Goal: Feedback & Contribution: Leave review/rating

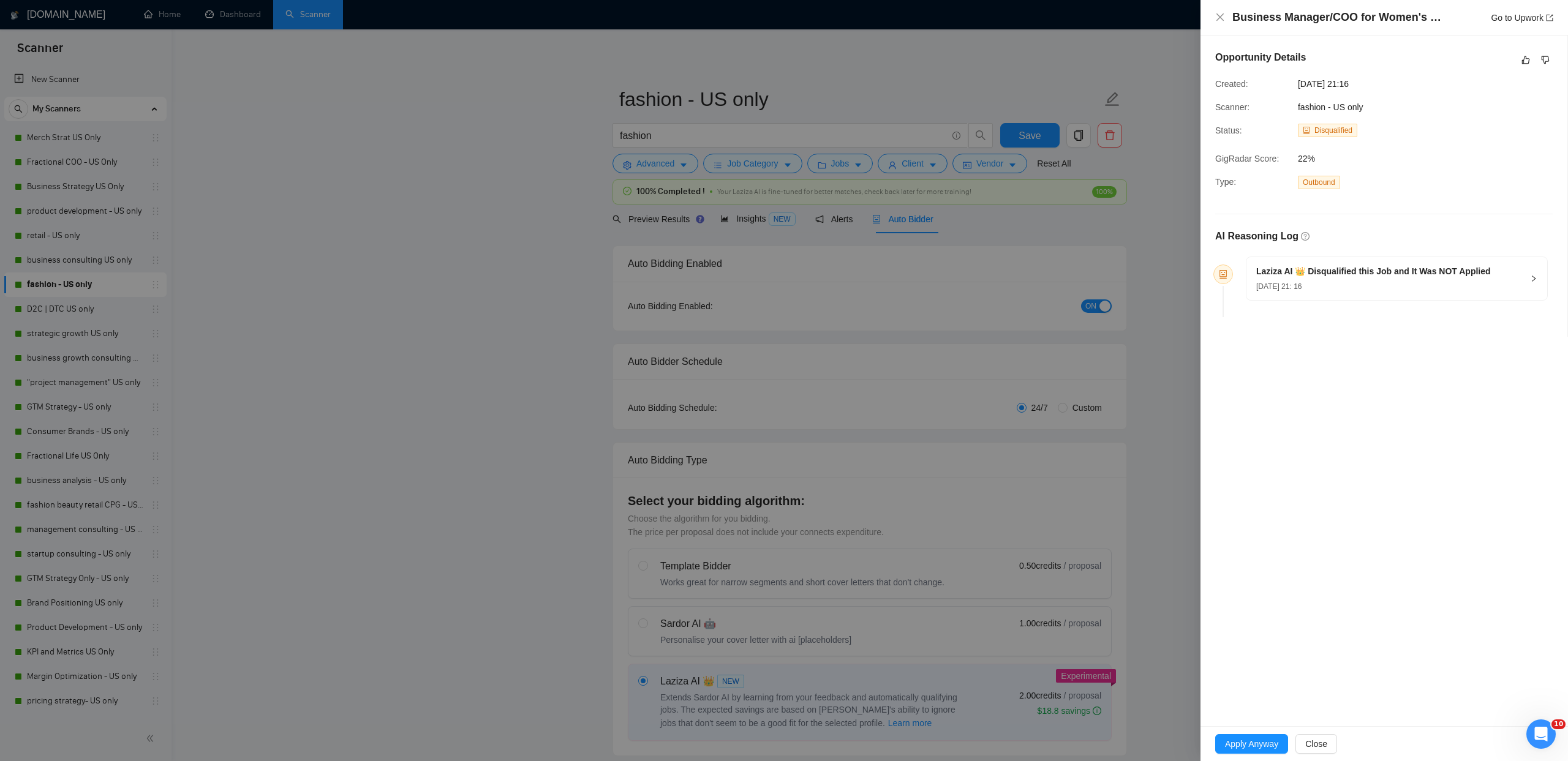
click at [428, 261] on div at bounding box center [784, 380] width 1568 height 761
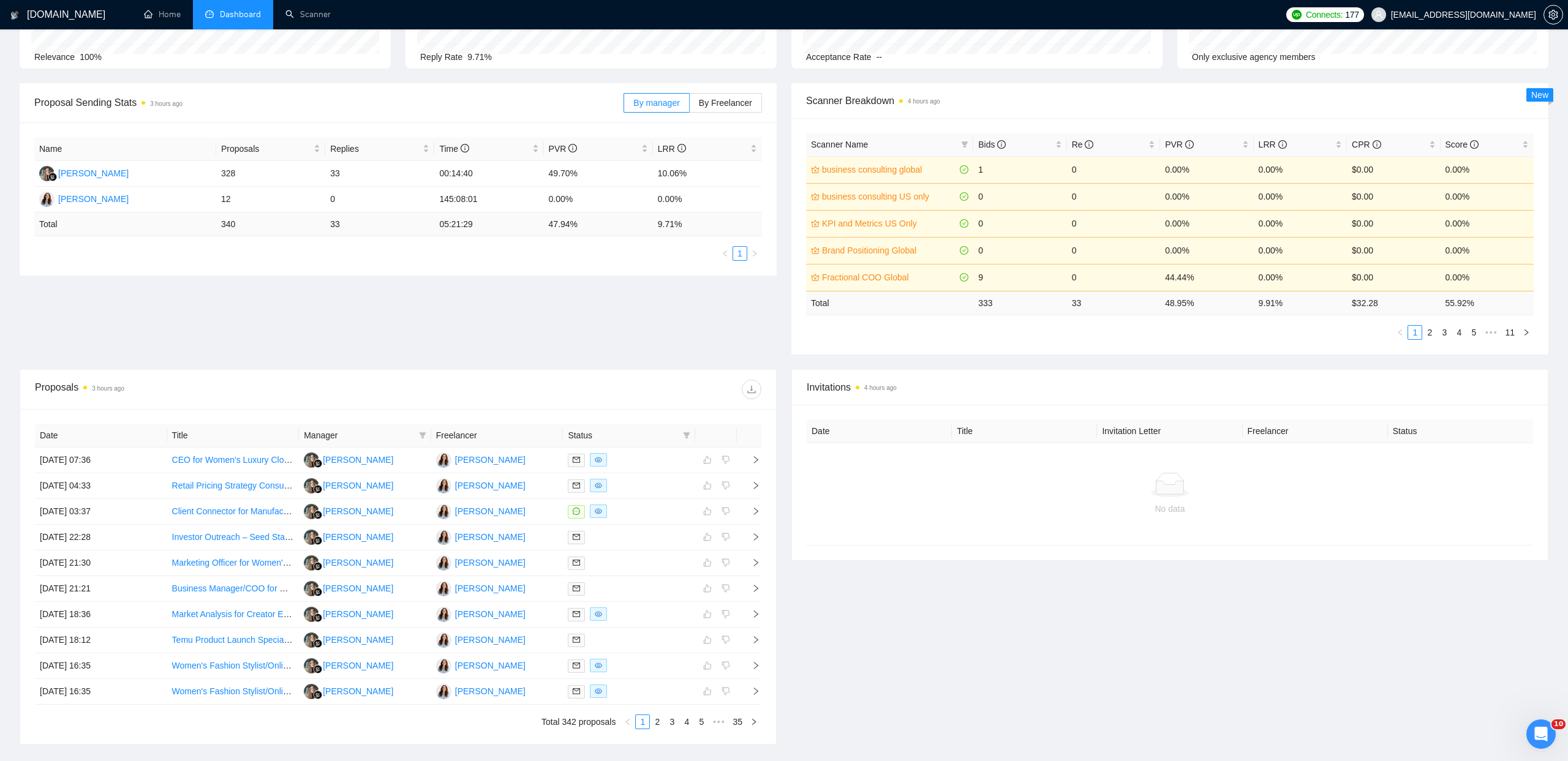
scroll to position [225, 0]
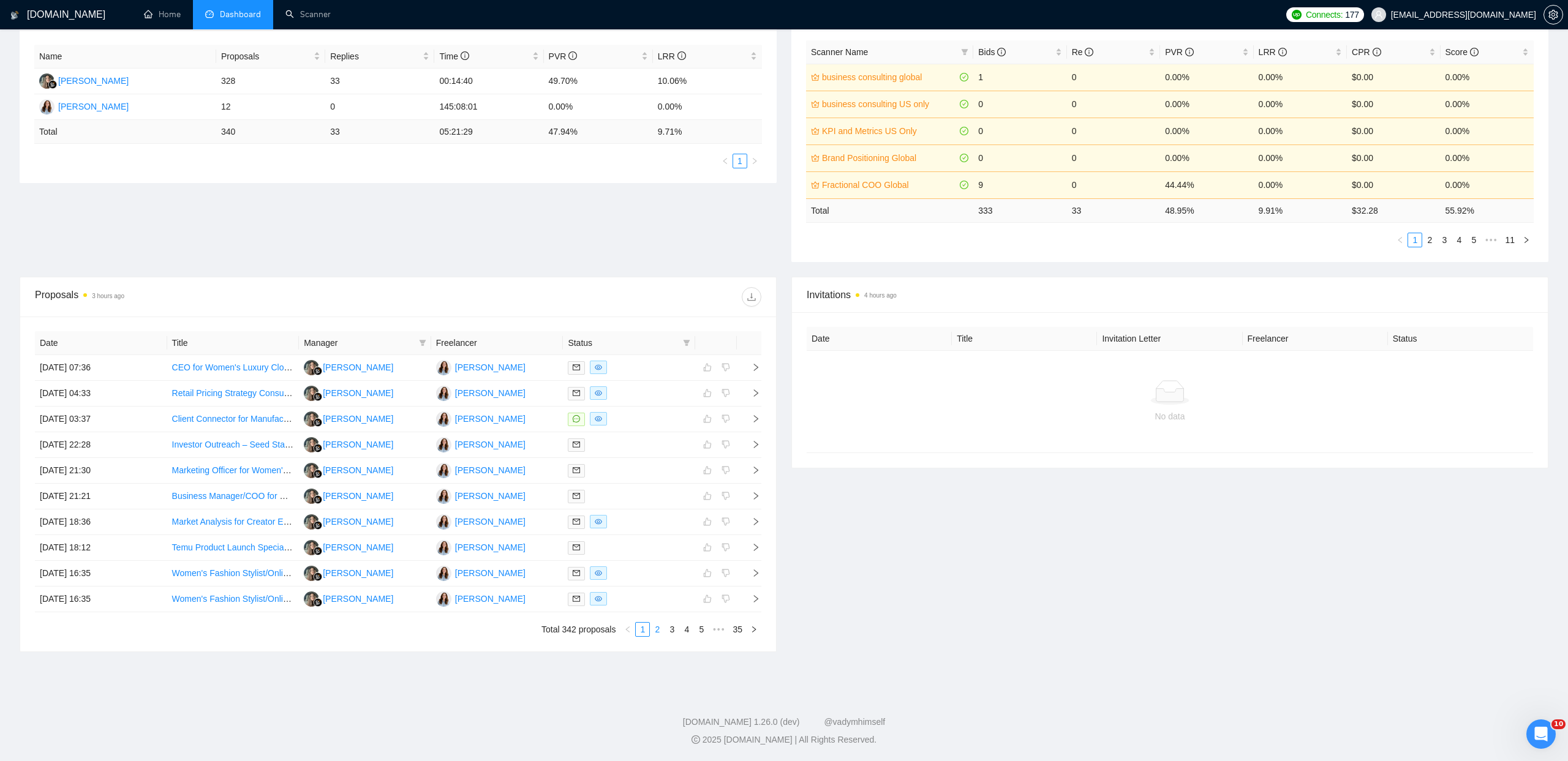
click at [661, 628] on link "2" at bounding box center [657, 629] width 14 height 14
click at [668, 631] on link "3" at bounding box center [671, 629] width 14 height 14
click at [689, 630] on link "4" at bounding box center [686, 629] width 14 height 14
click at [690, 632] on link "5" at bounding box center [686, 629] width 14 height 14
click at [690, 630] on link "6" at bounding box center [686, 629] width 14 height 14
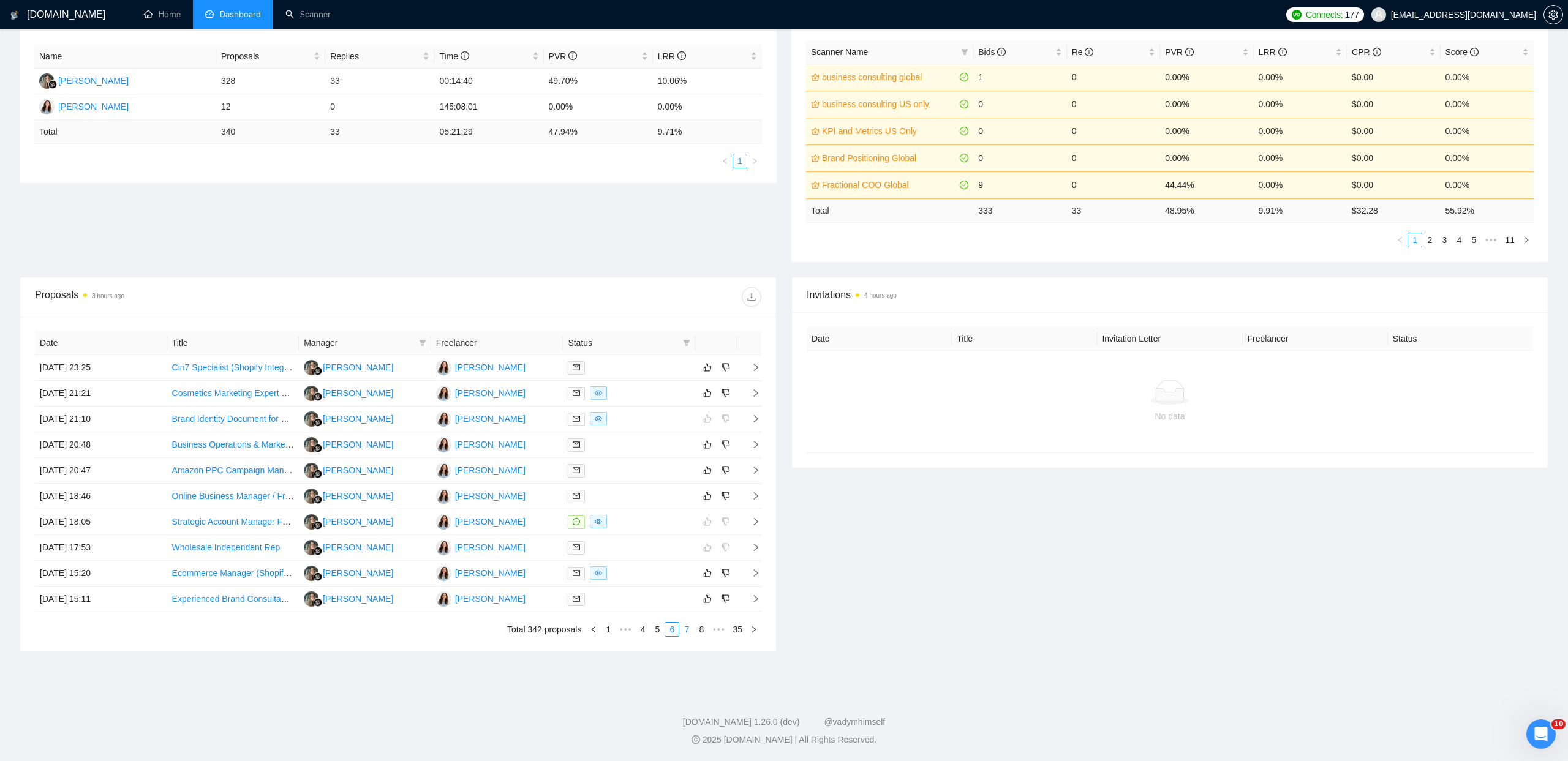
click at [690, 631] on link "7" at bounding box center [686, 629] width 14 height 14
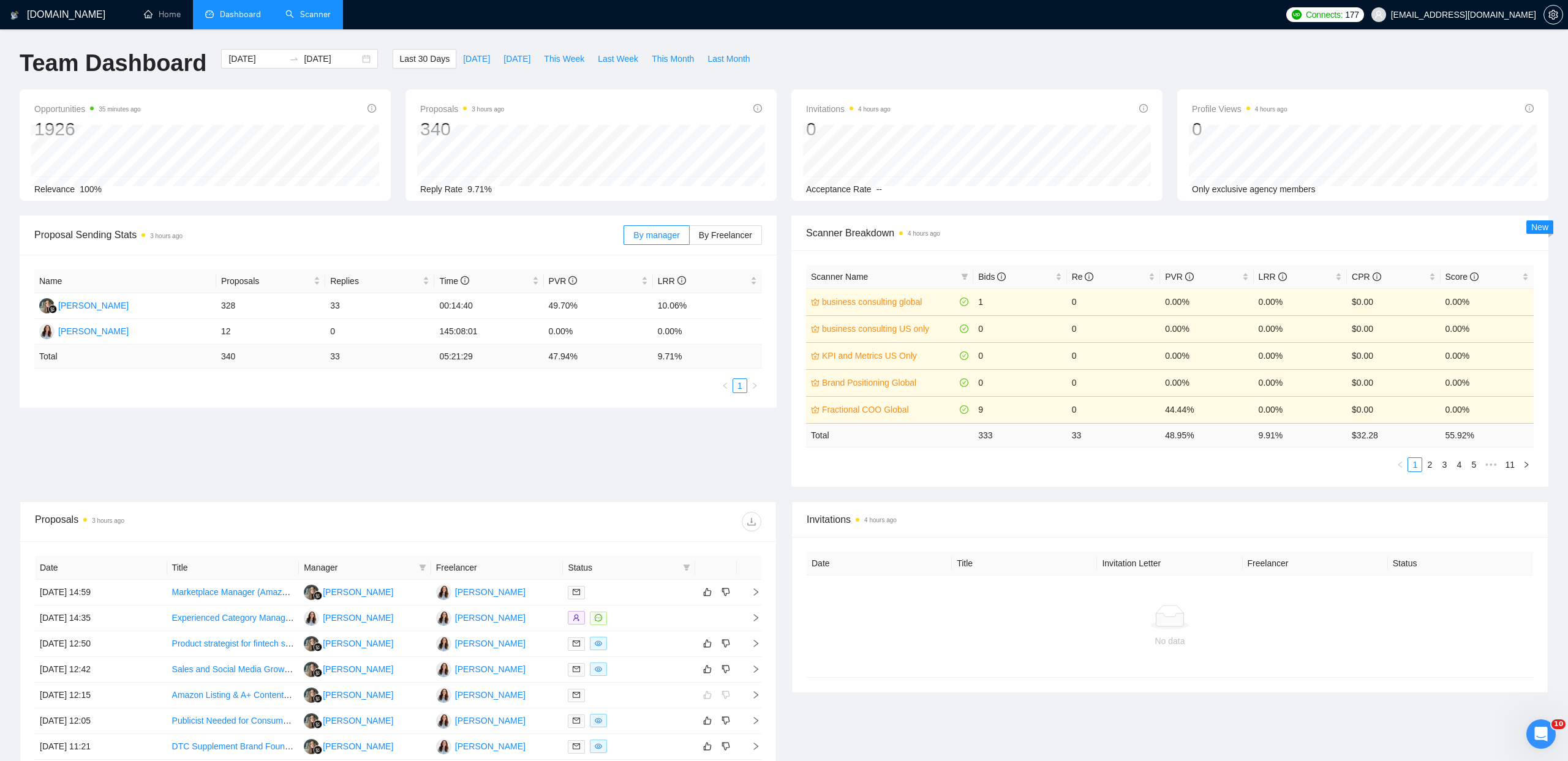
click at [318, 19] on link "Scanner" at bounding box center [308, 14] width 45 height 10
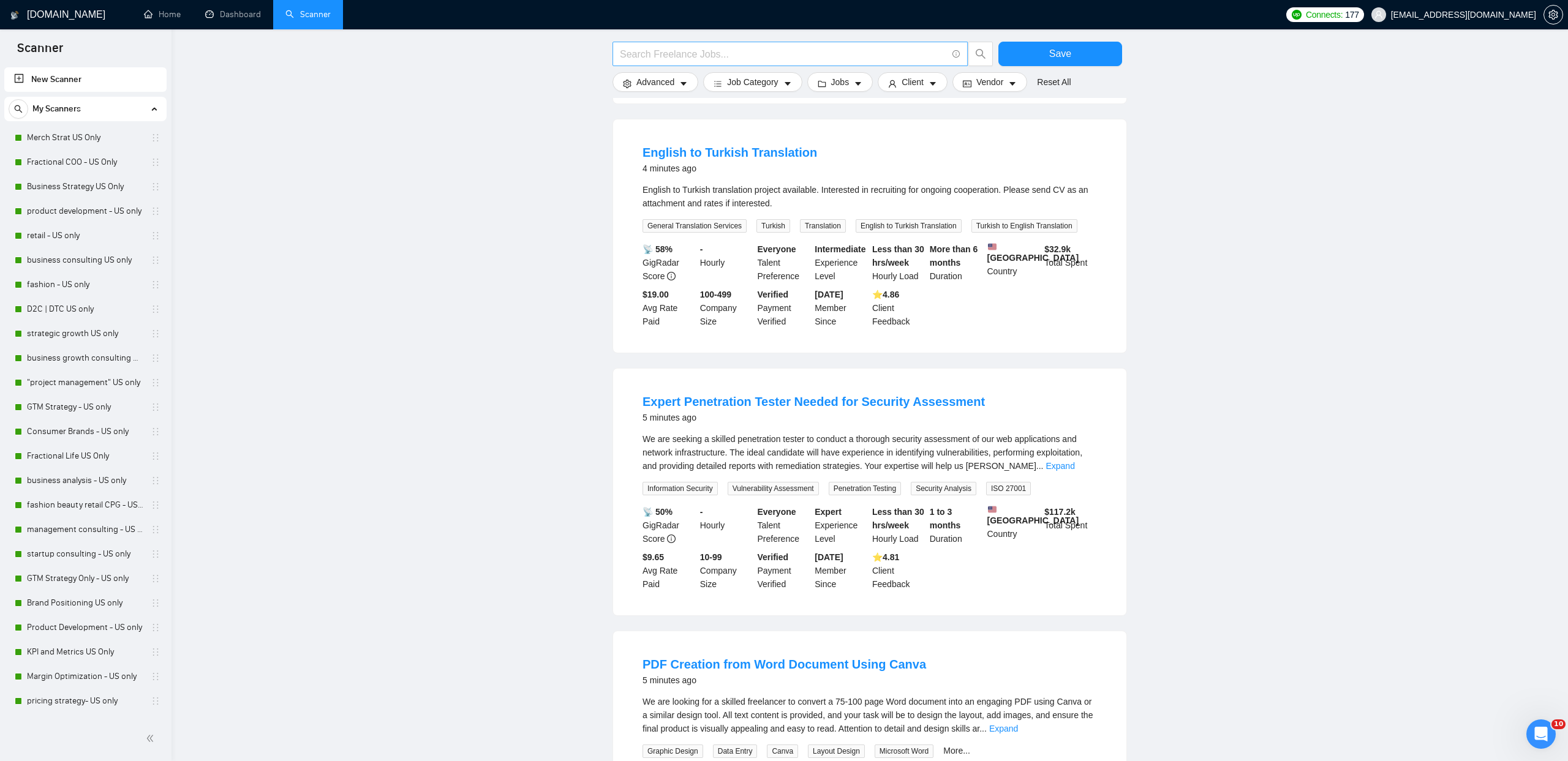
click at [770, 52] on input "text" at bounding box center [783, 53] width 327 height 16
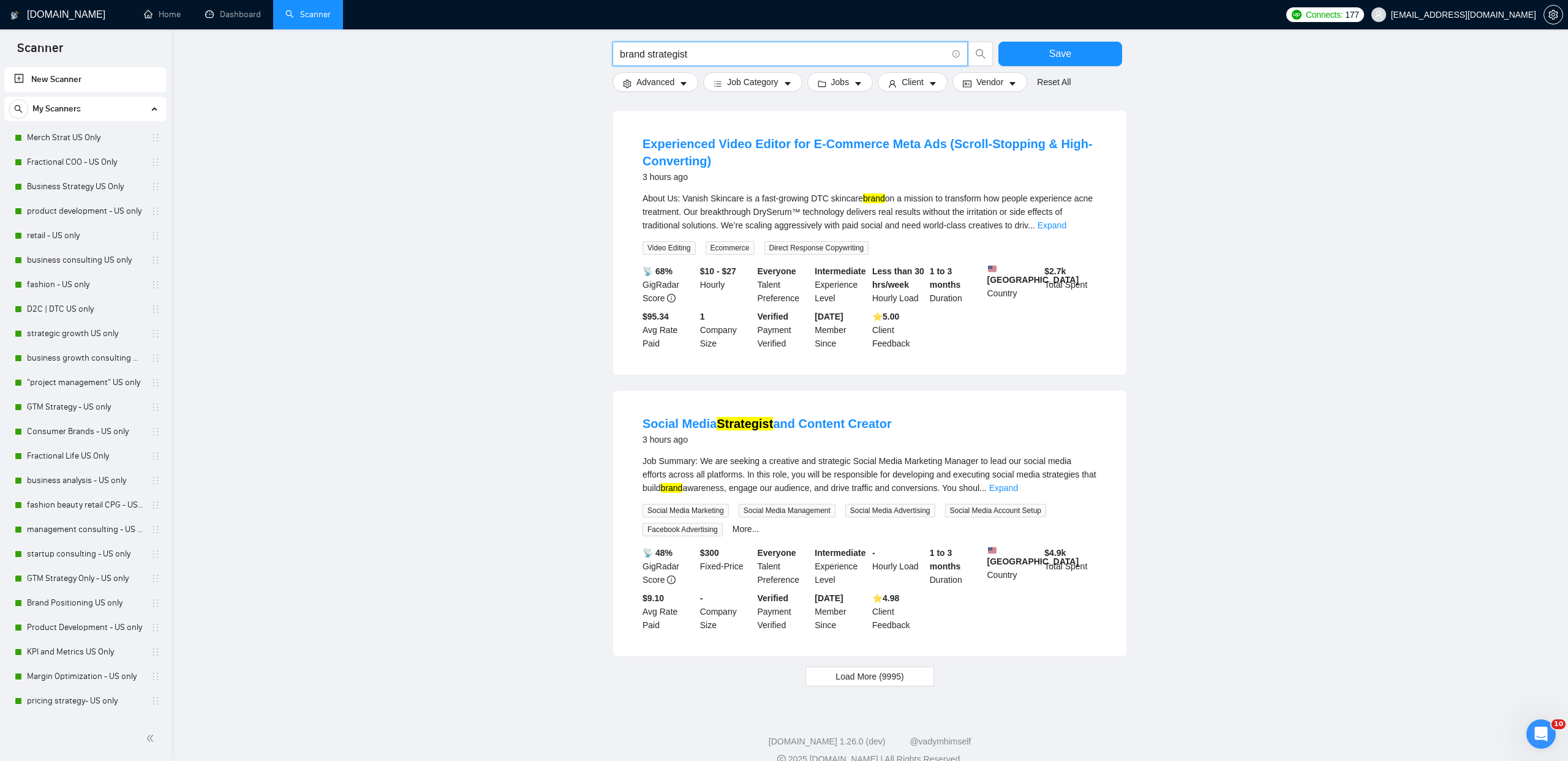
scroll to position [973, 0]
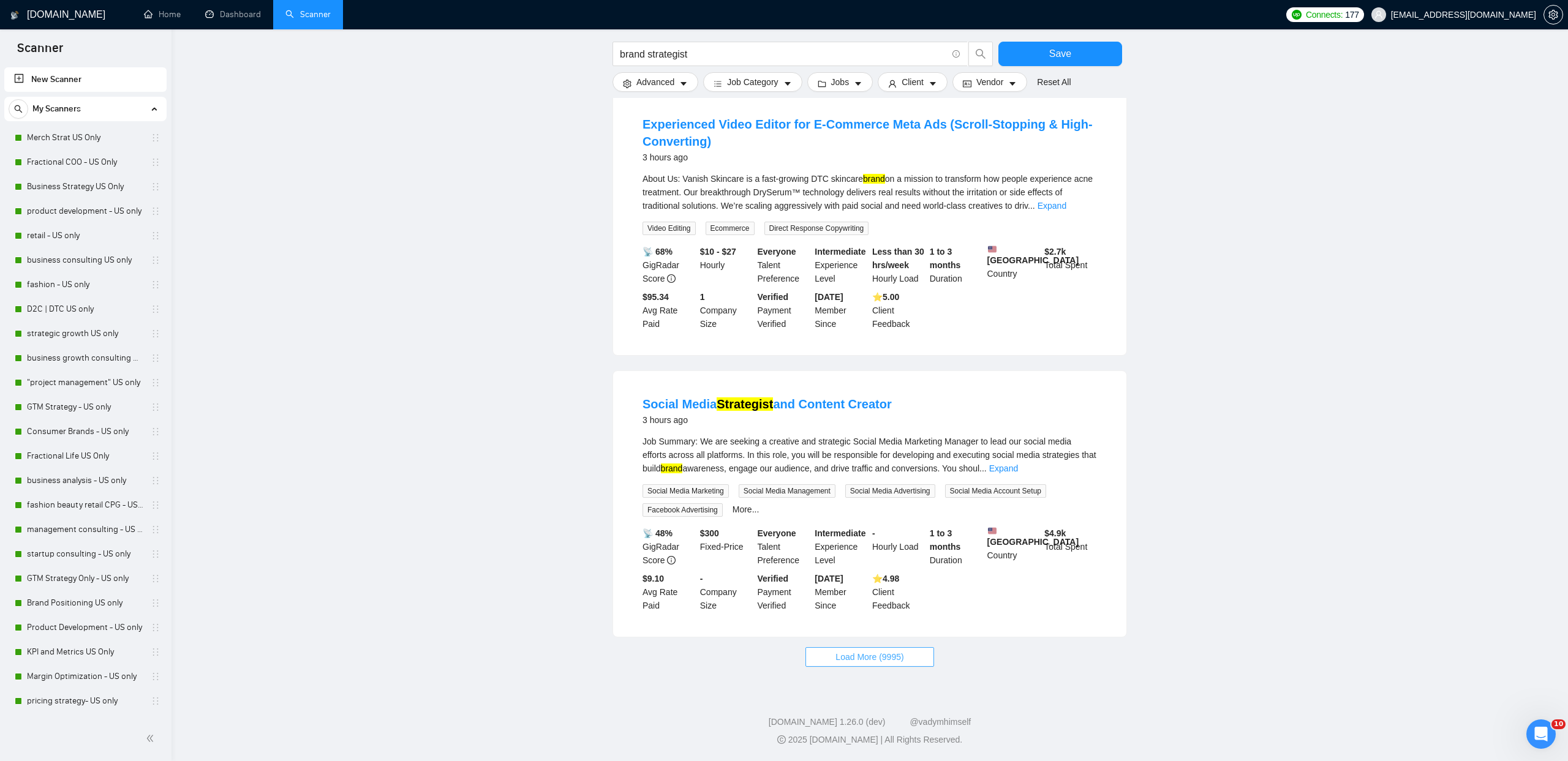
click at [822, 663] on button "Load More (9995)" at bounding box center [869, 656] width 128 height 19
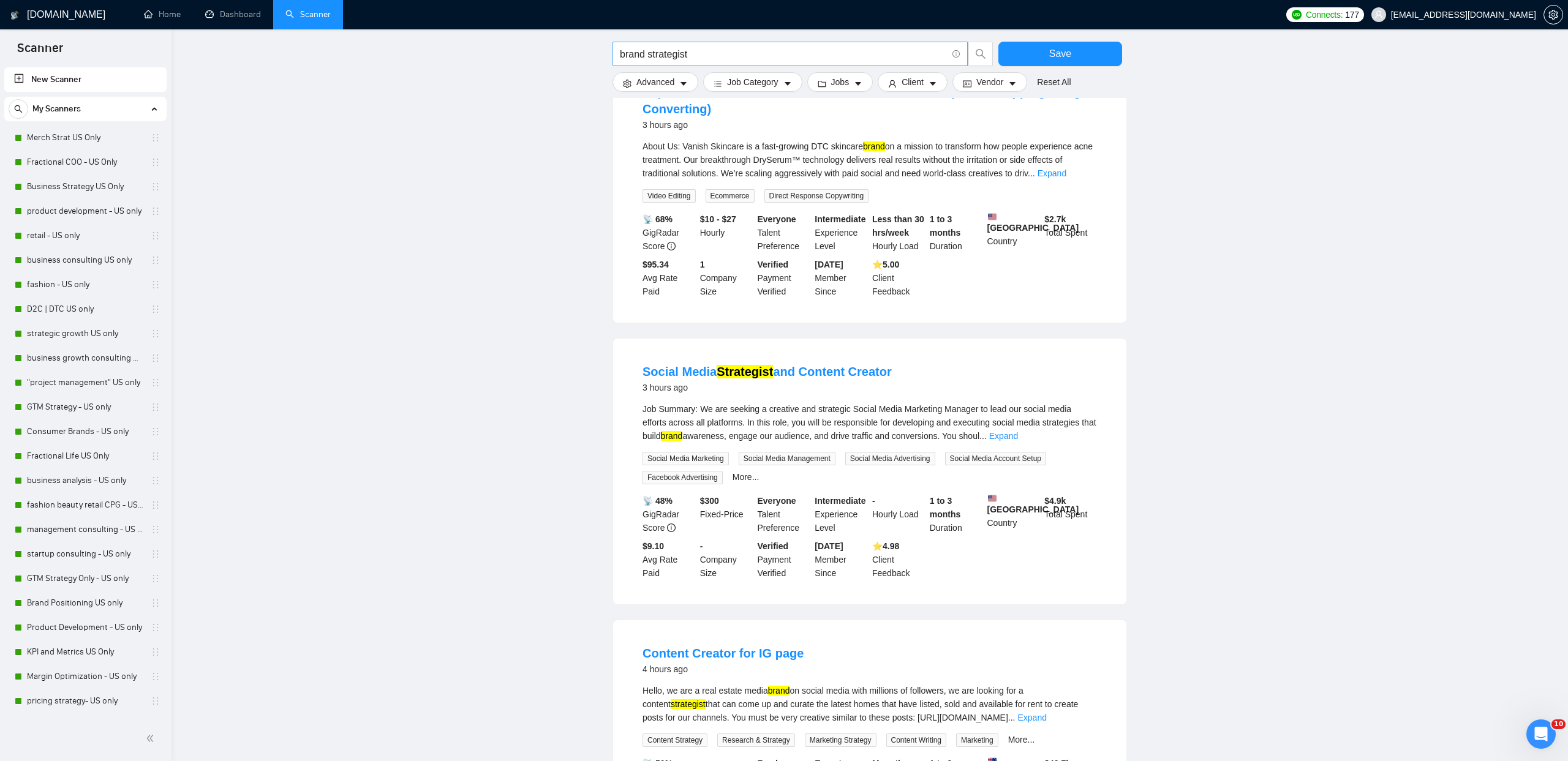
click at [747, 59] on input "brand strategist" at bounding box center [783, 53] width 327 height 16
type input "brand strategist creative designer"
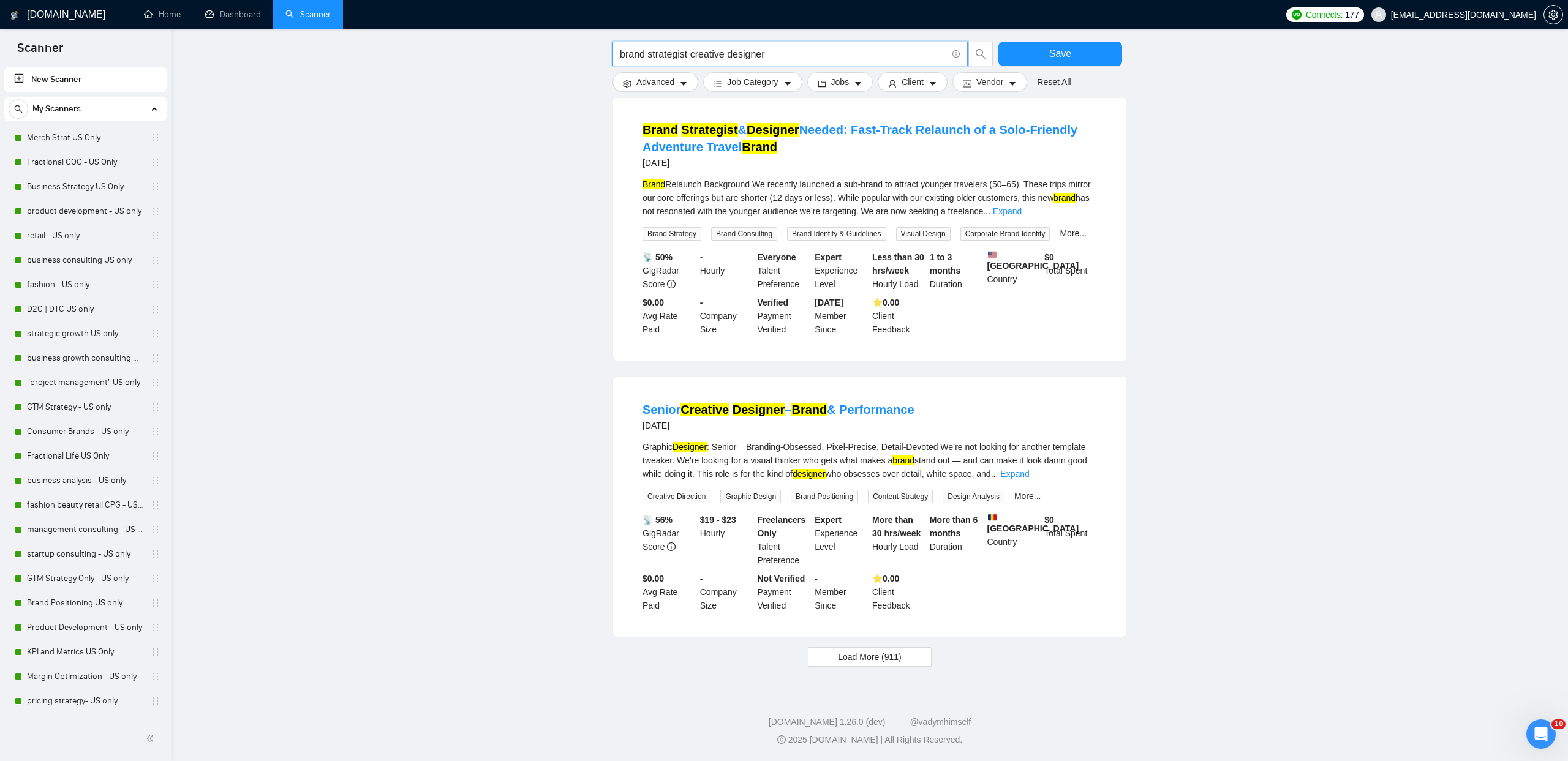
scroll to position [991, 0]
drag, startPoint x: 878, startPoint y: 661, endPoint x: 870, endPoint y: 658, distance: 8.5
click at [878, 661] on span "Load More (911)" at bounding box center [869, 657] width 64 height 14
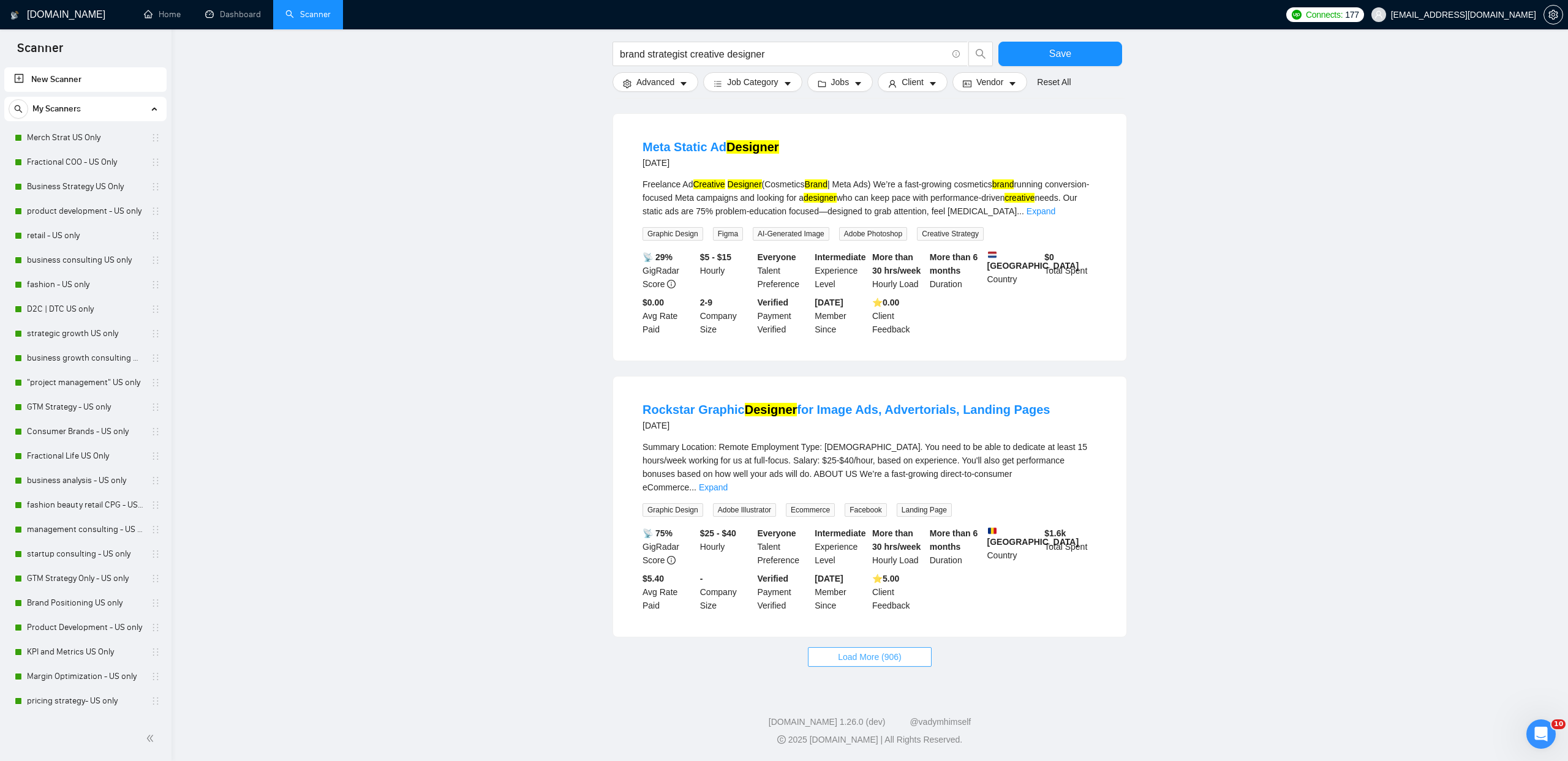
scroll to position [2320, 0]
click at [882, 658] on span "Load More (906)" at bounding box center [869, 657] width 64 height 14
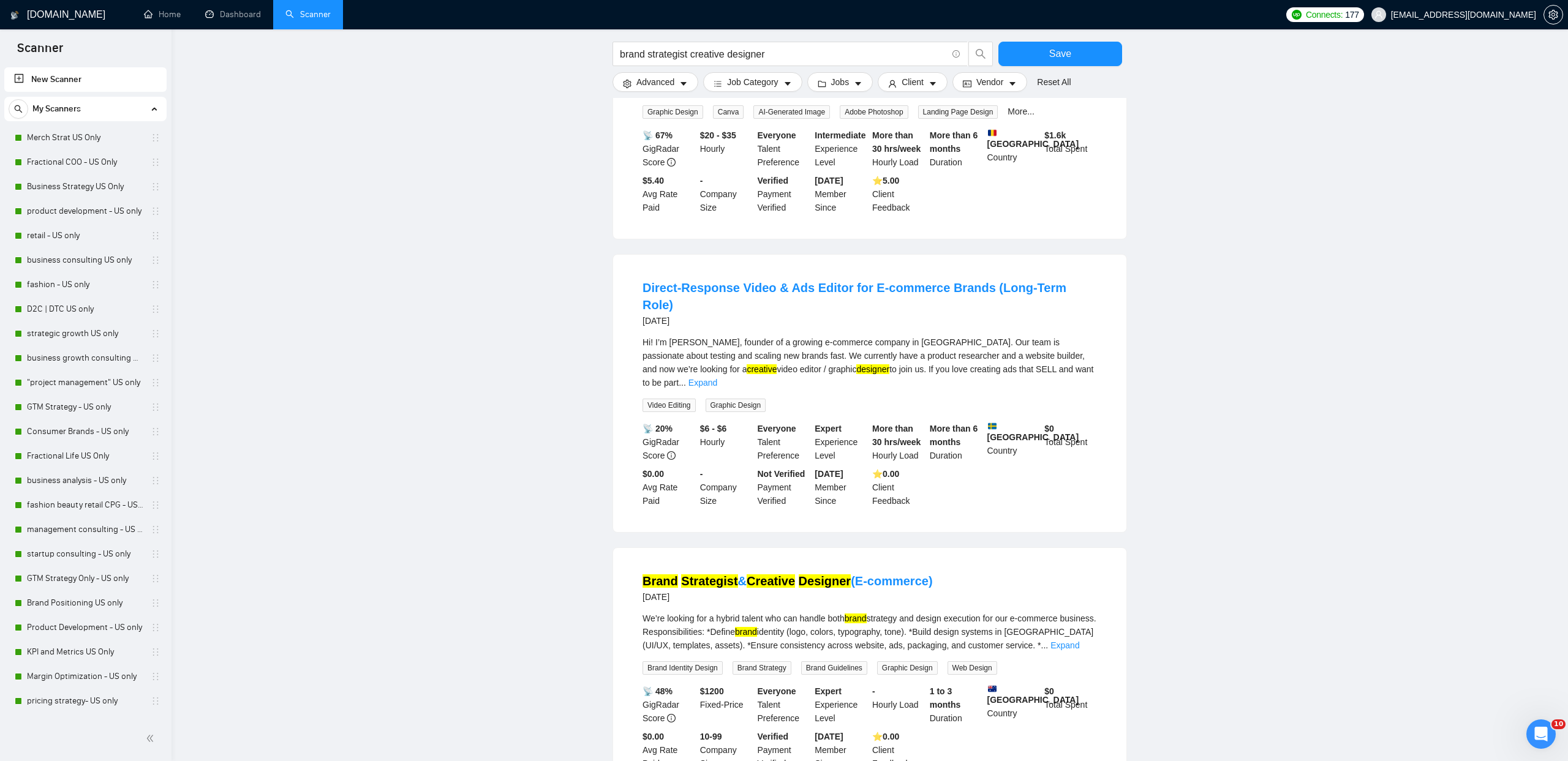
scroll to position [2953, 0]
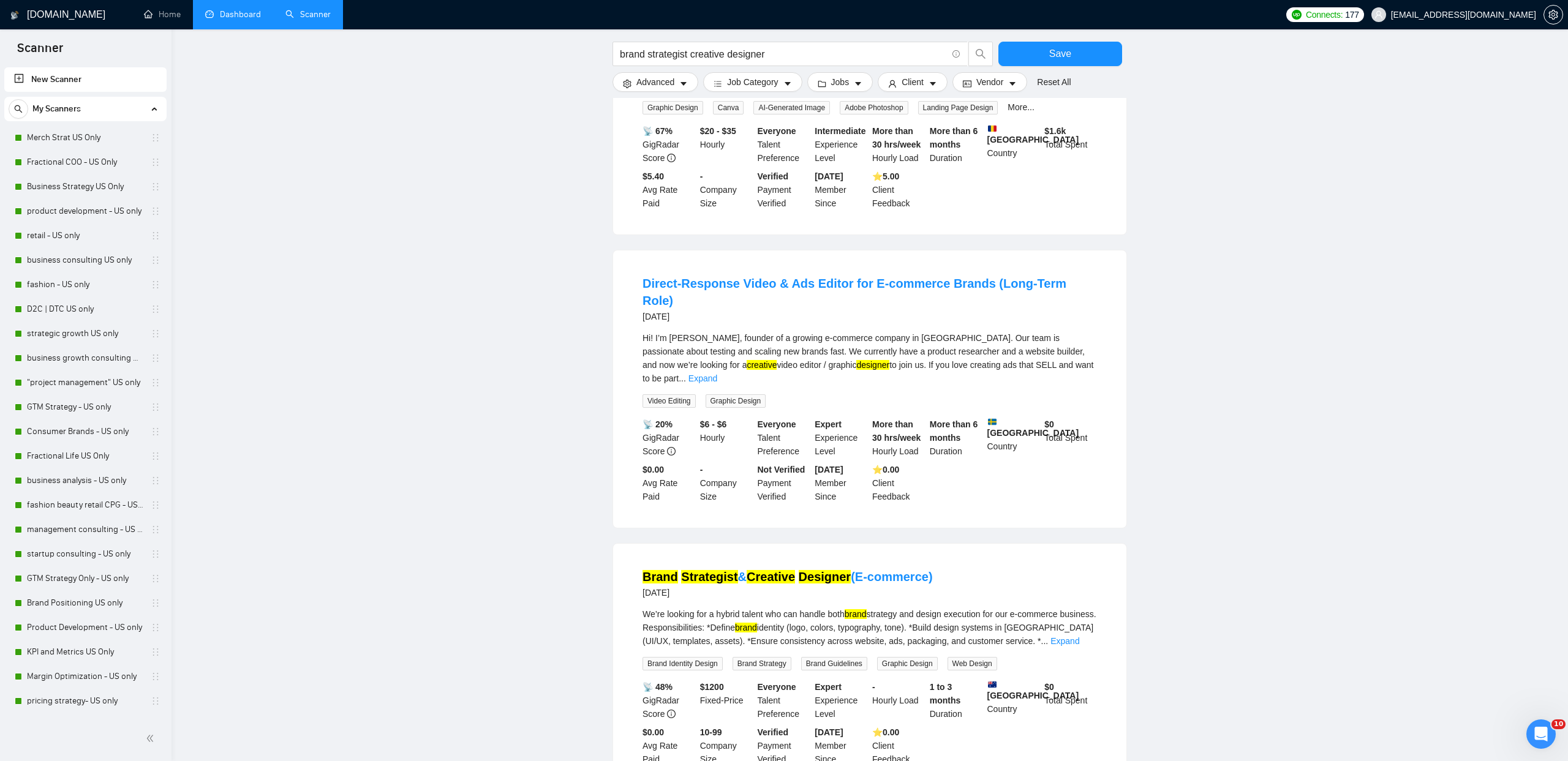
click at [234, 16] on link "Dashboard" at bounding box center [233, 14] width 55 height 10
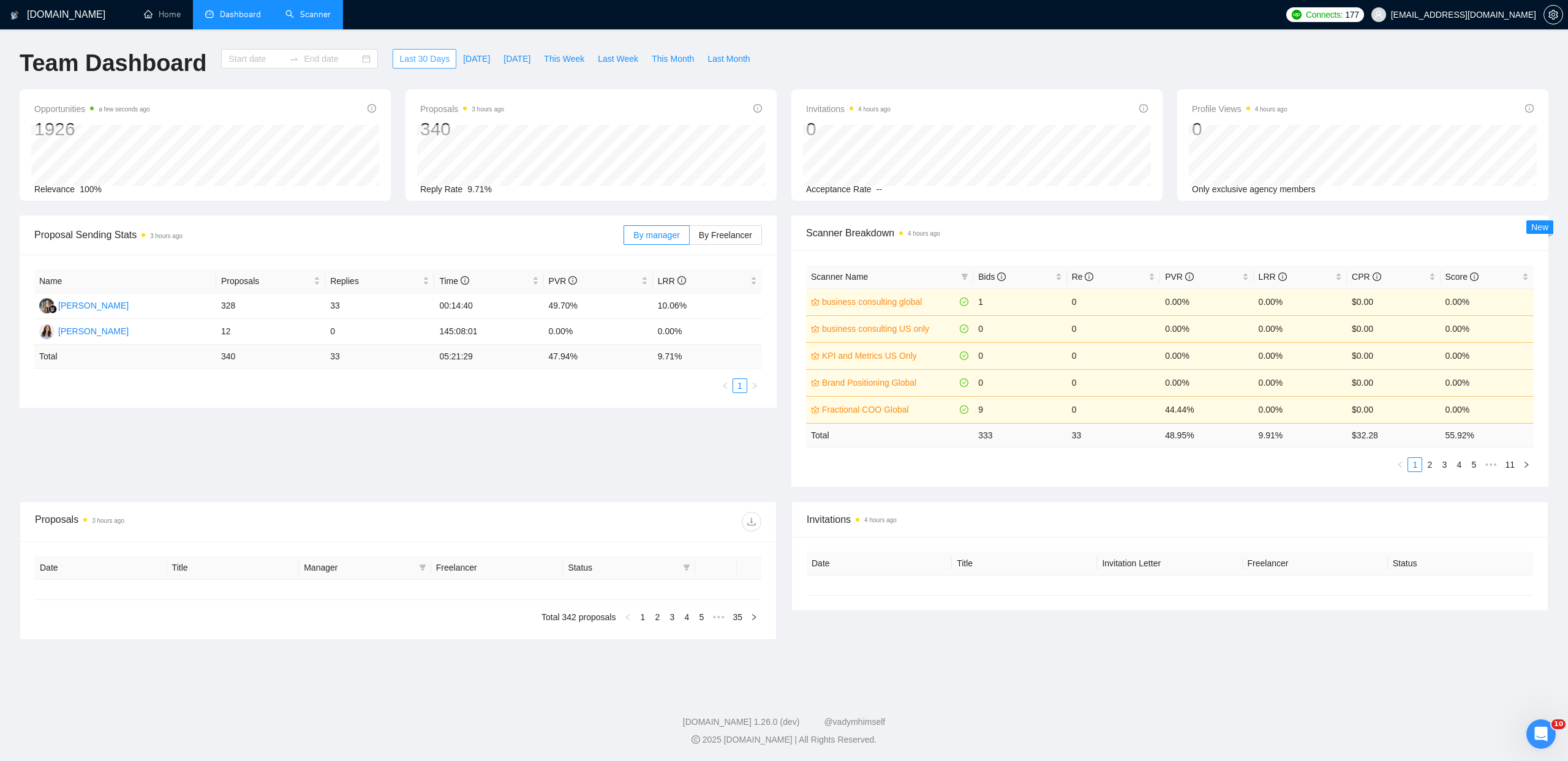
type input "[DATE]"
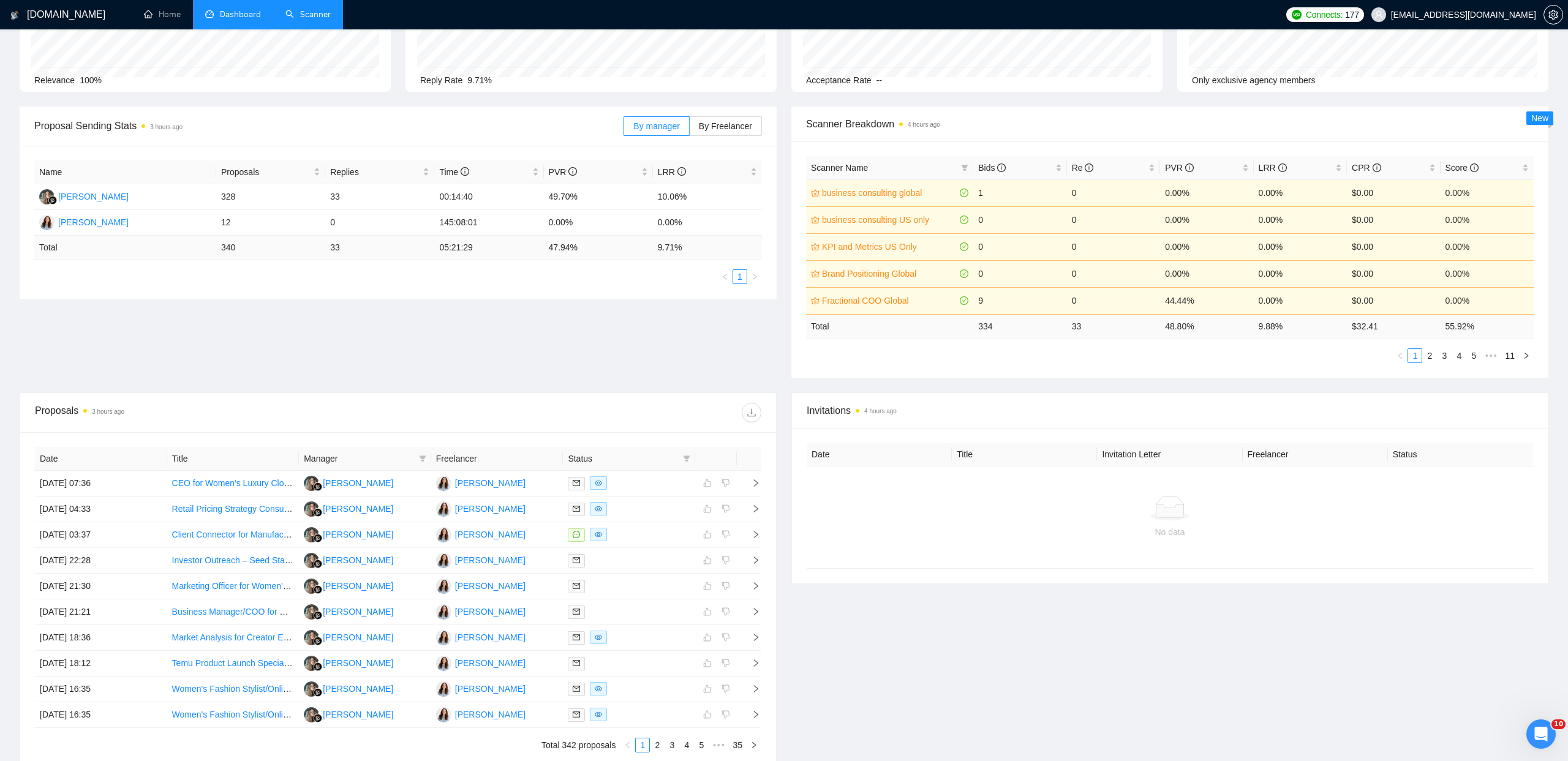
scroll to position [225, 0]
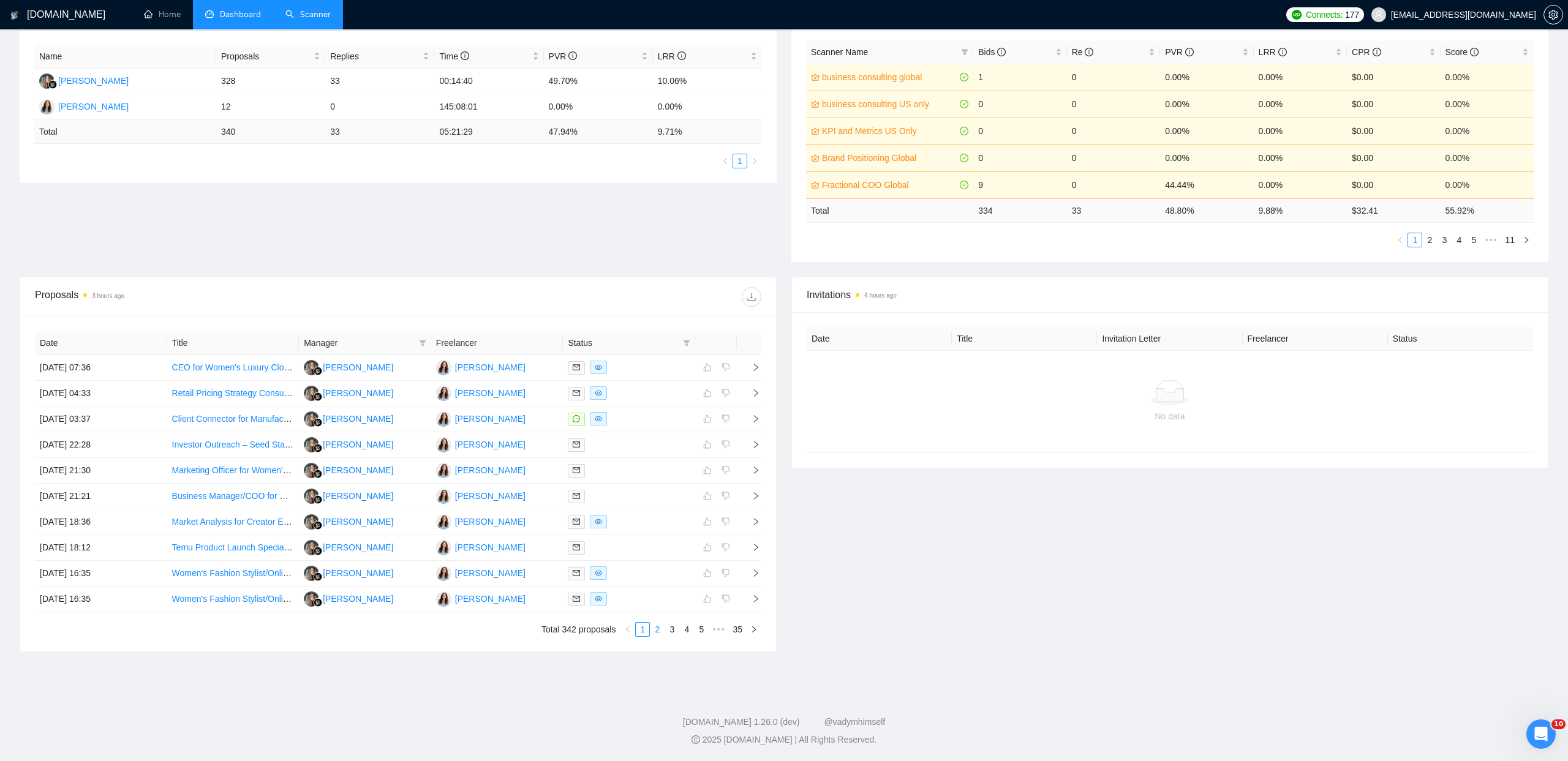
click at [654, 628] on link "2" at bounding box center [657, 629] width 14 height 14
click at [668, 631] on link "3" at bounding box center [671, 629] width 14 height 14
click at [690, 632] on link "4" at bounding box center [686, 629] width 14 height 14
click at [690, 631] on link "5" at bounding box center [686, 629] width 14 height 14
click at [689, 631] on link "6" at bounding box center [686, 629] width 14 height 14
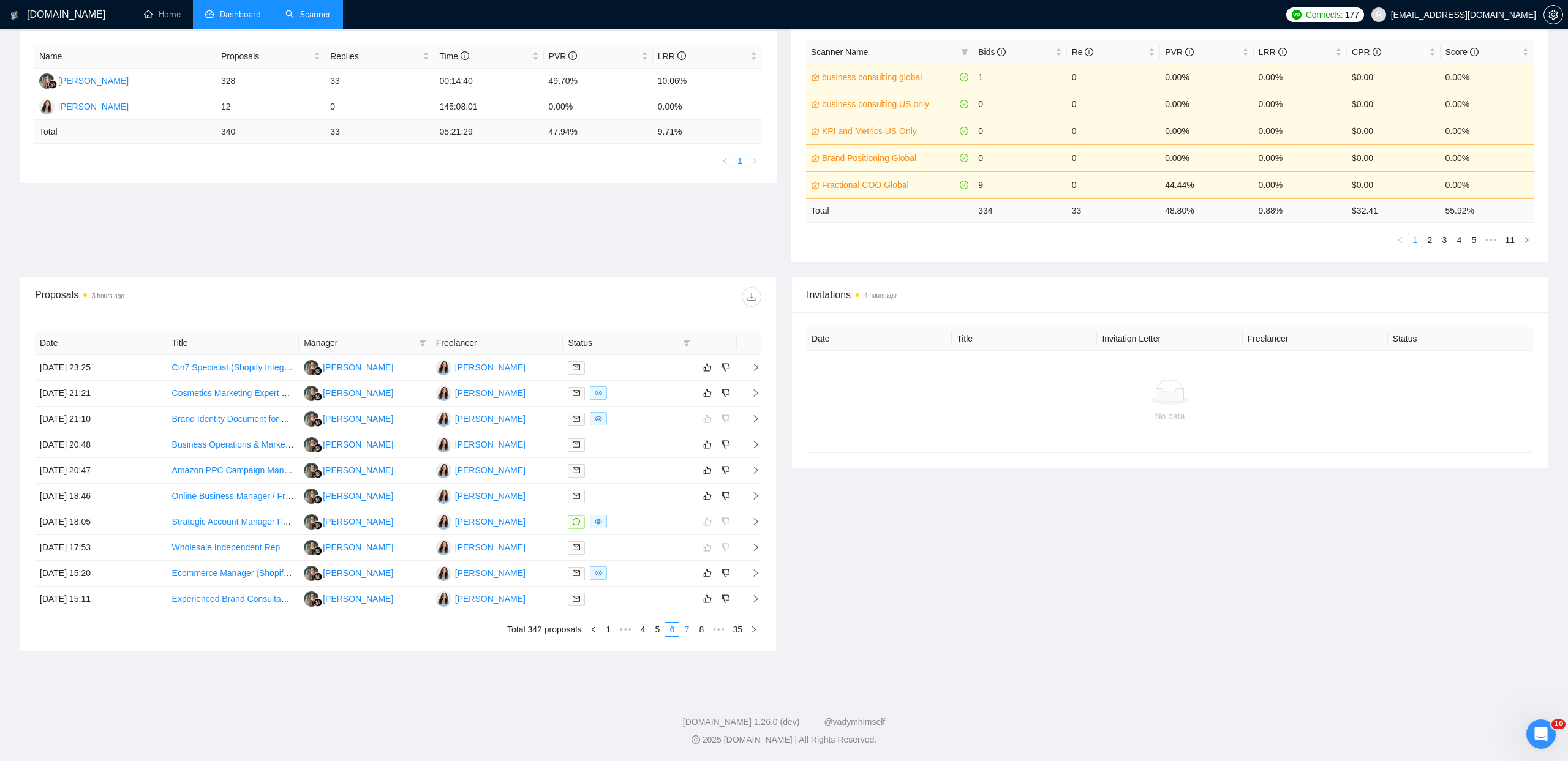
click at [686, 630] on link "7" at bounding box center [686, 629] width 14 height 14
click at [681, 628] on link "8" at bounding box center [686, 629] width 14 height 14
click at [682, 632] on link "9" at bounding box center [683, 629] width 14 height 14
click at [678, 630] on link "10" at bounding box center [681, 629] width 18 height 14
click at [678, 630] on link "11" at bounding box center [681, 629] width 18 height 14
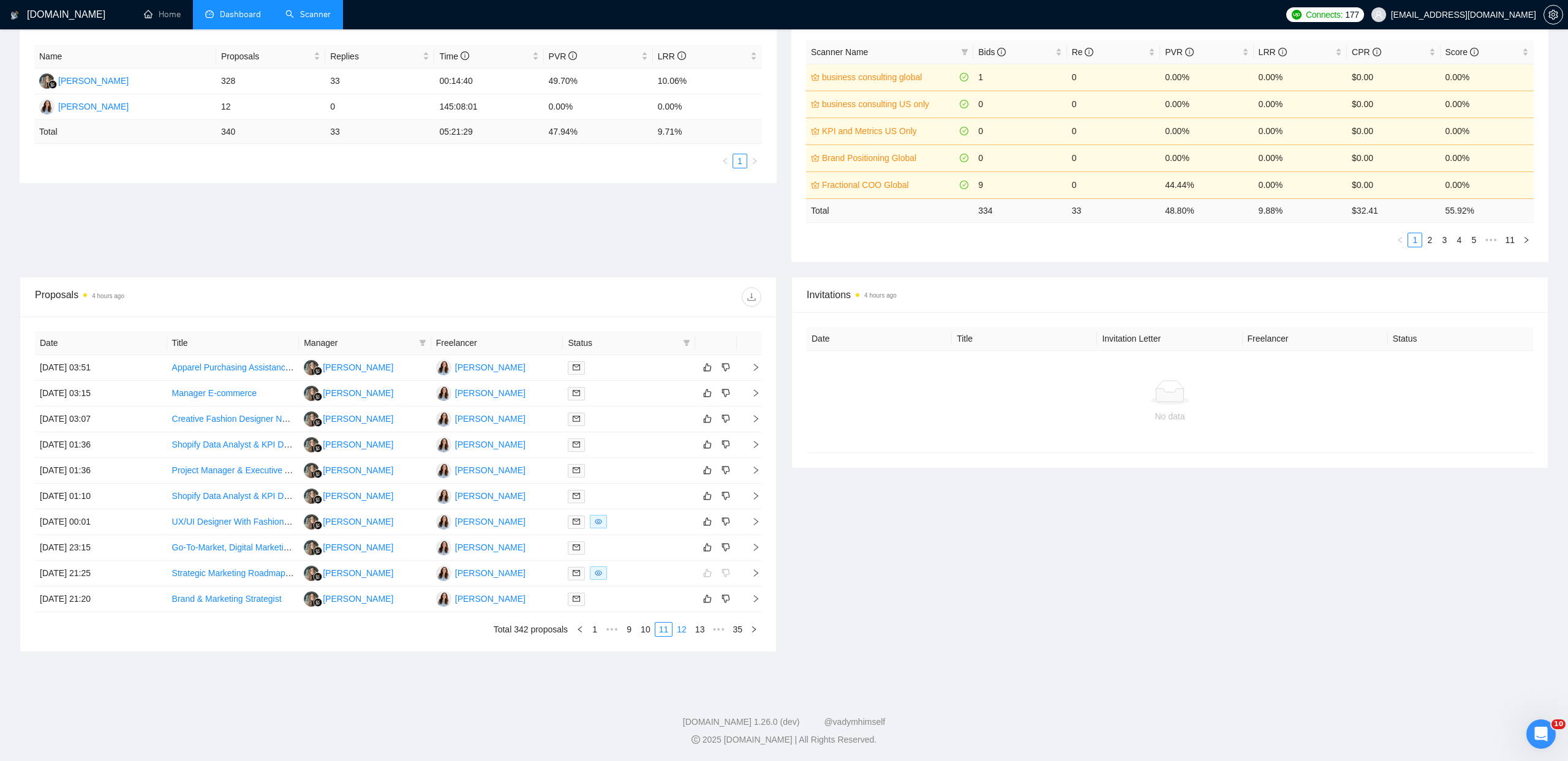
click at [681, 630] on link "12" at bounding box center [681, 629] width 18 height 14
click at [619, 636] on li "10" at bounding box center [628, 629] width 18 height 15
click at [632, 630] on link "8" at bounding box center [632, 629] width 14 height 14
click at [619, 630] on span "•••" at bounding box center [621, 629] width 19 height 15
click at [656, 632] on link "2" at bounding box center [657, 629] width 14 height 14
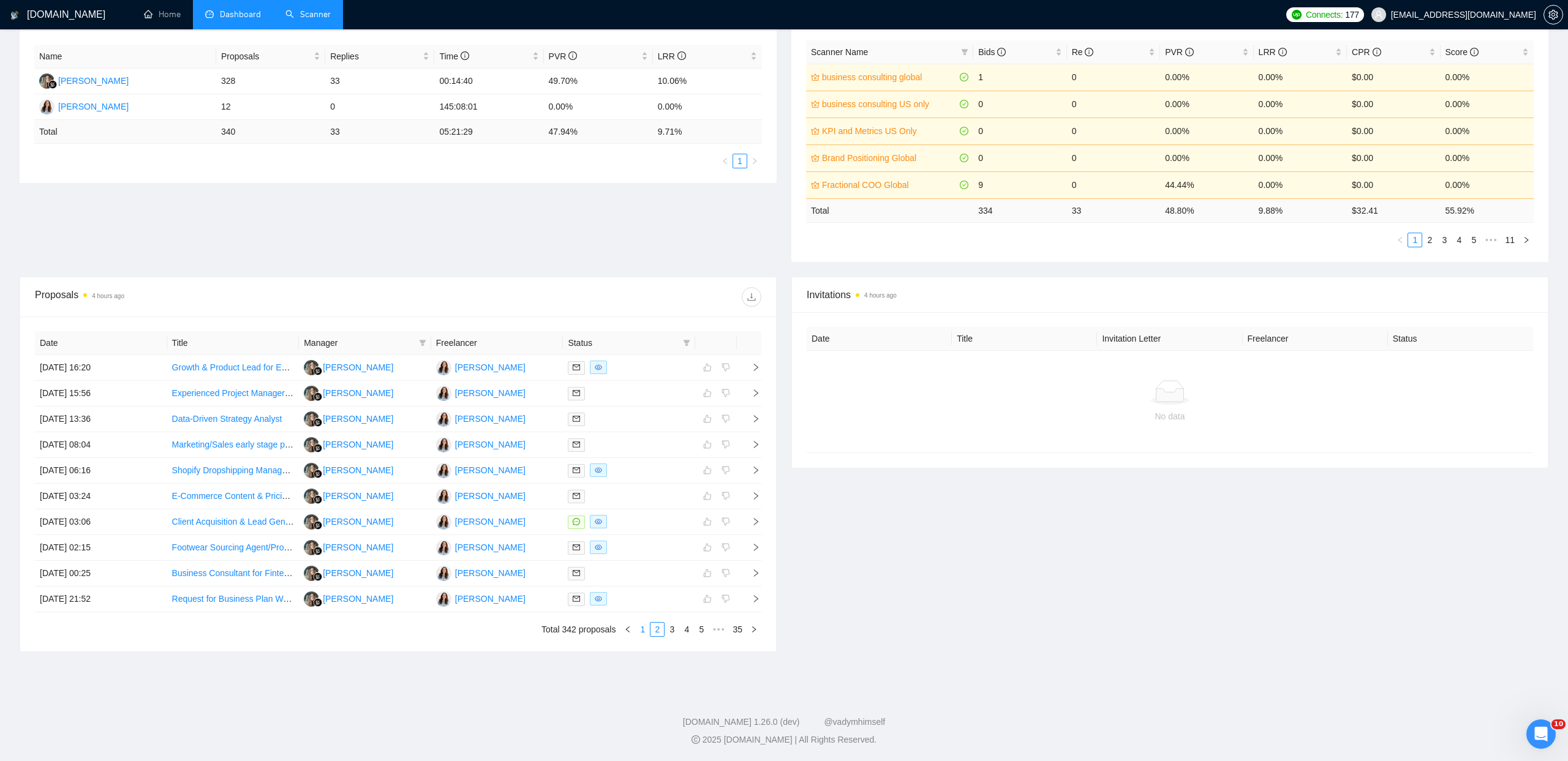
click at [643, 630] on link "1" at bounding box center [643, 629] width 14 height 14
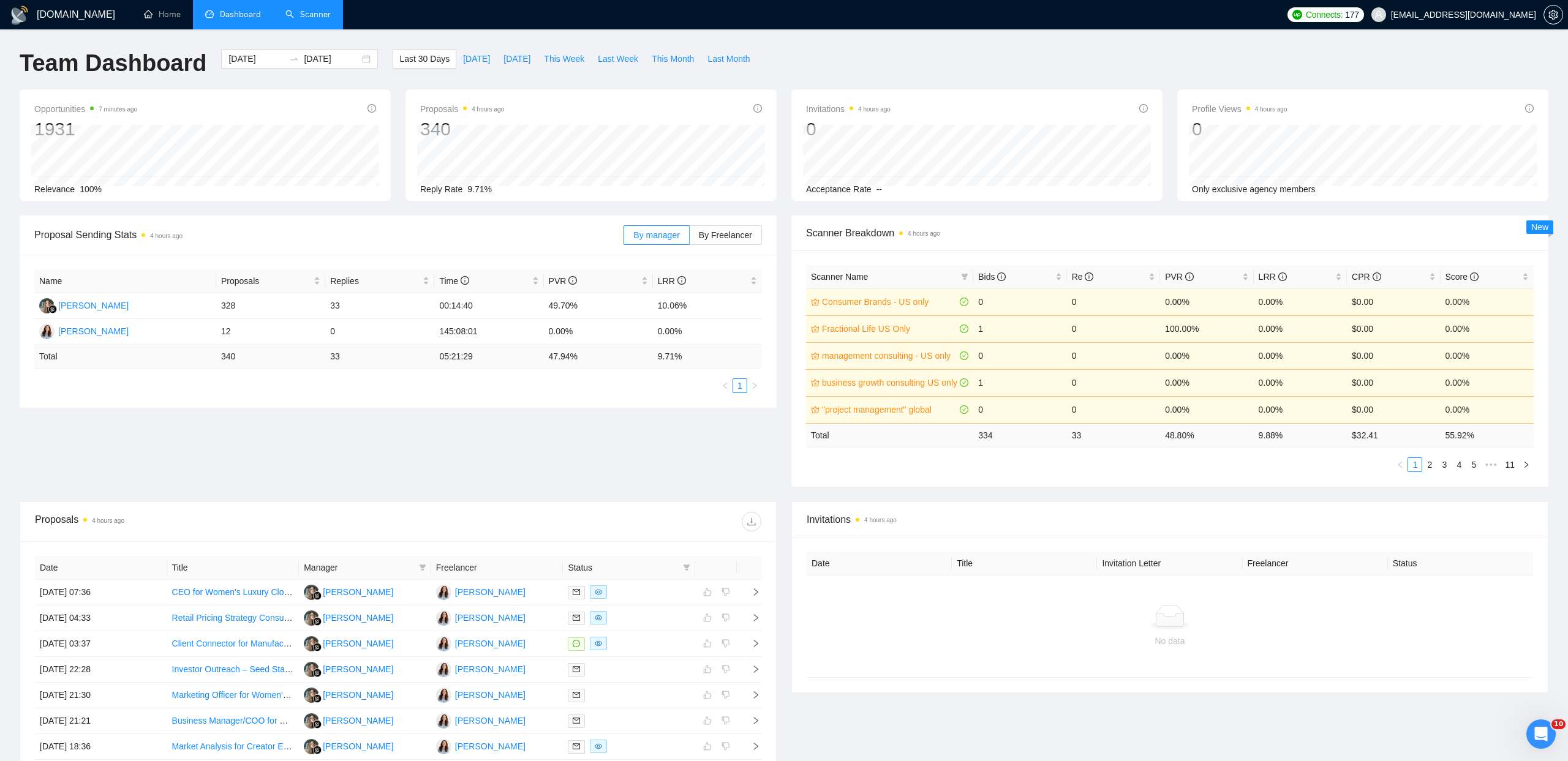
click at [299, 9] on link "Scanner" at bounding box center [308, 14] width 45 height 10
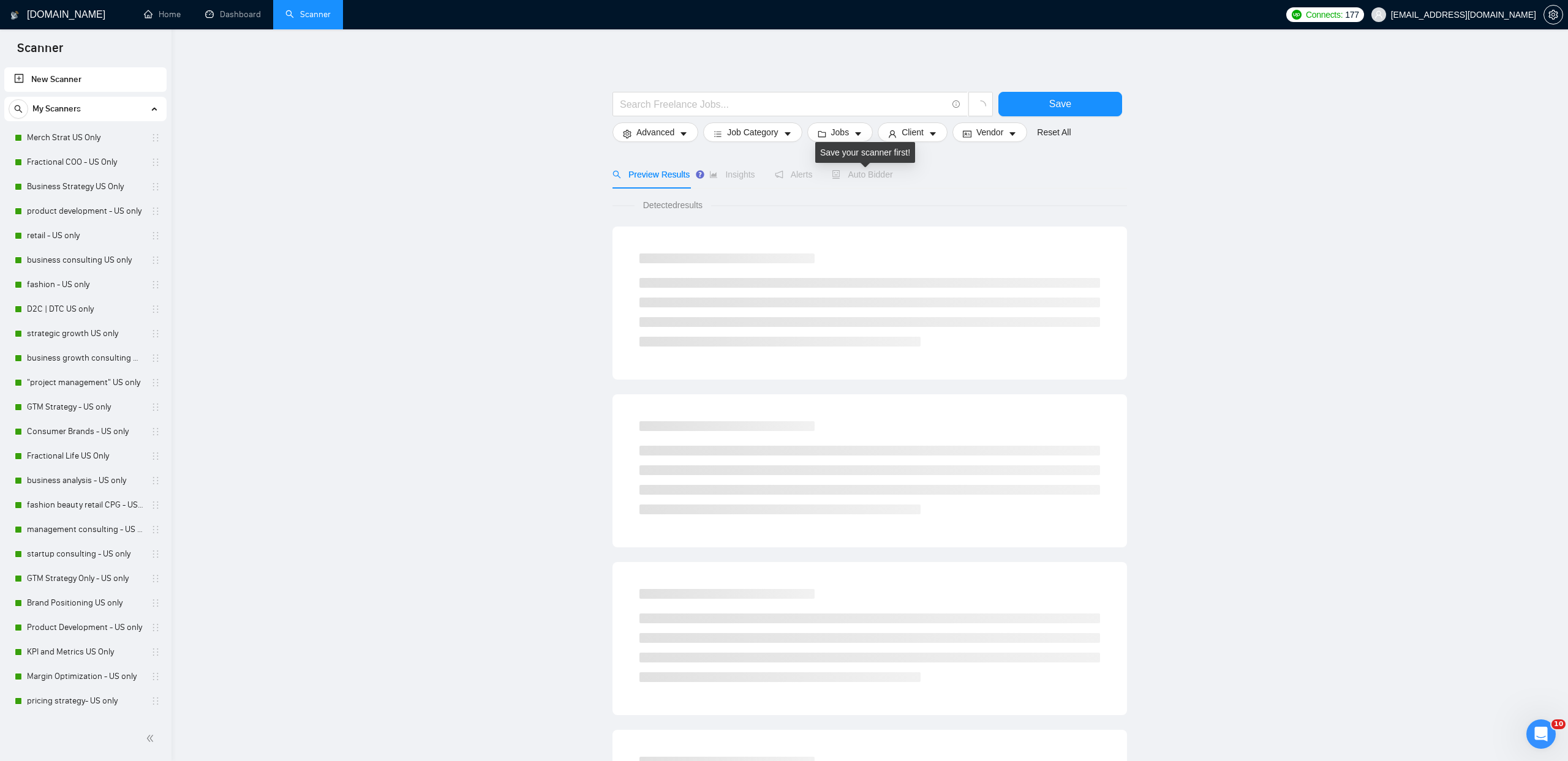
click at [892, 171] on span "Auto Bidder" at bounding box center [862, 174] width 61 height 10
click at [90, 240] on link "retail - US only" at bounding box center [85, 235] width 116 height 25
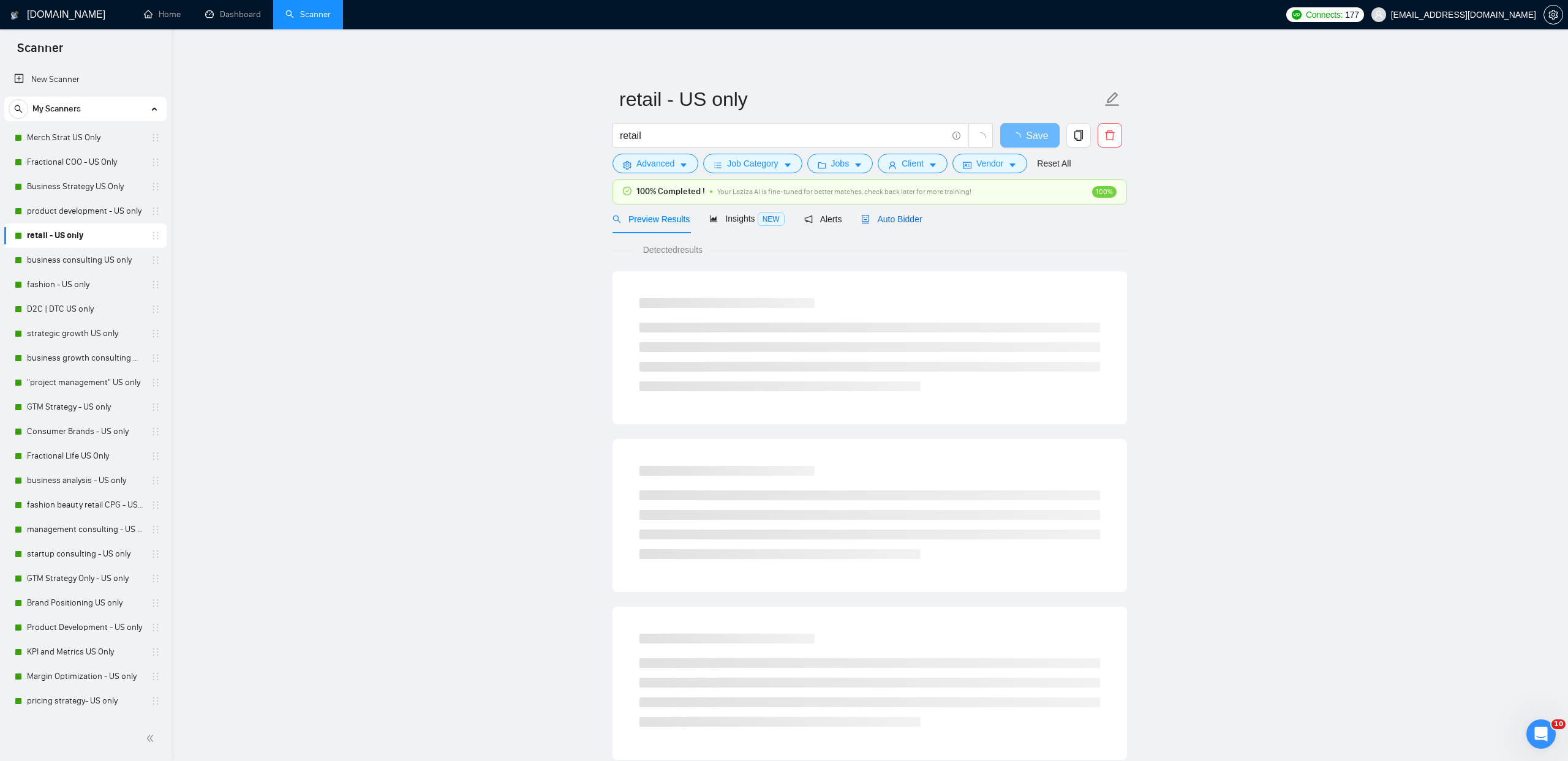
click at [910, 219] on span "Auto Bidder" at bounding box center [891, 219] width 61 height 10
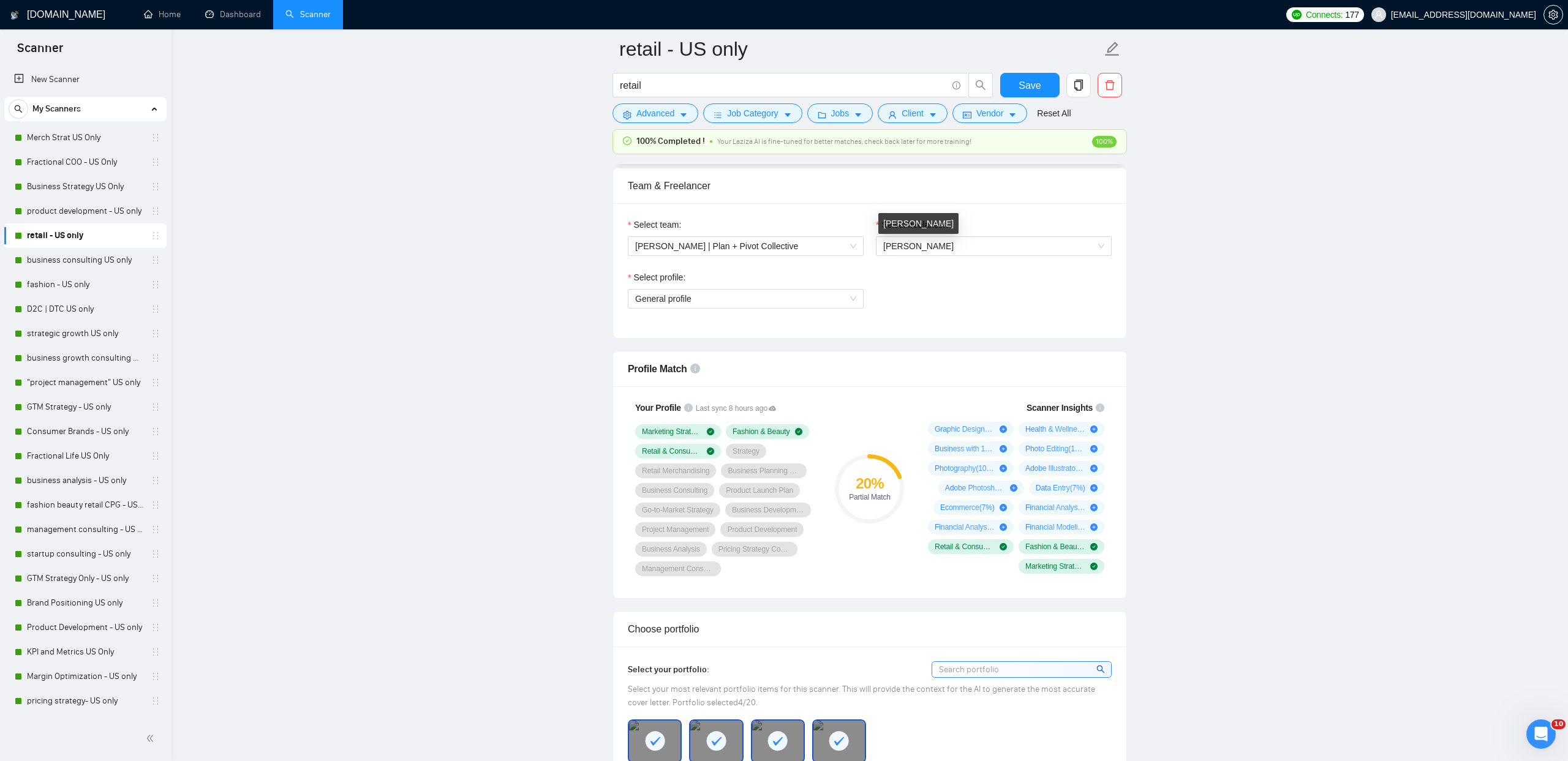
scroll to position [601, 0]
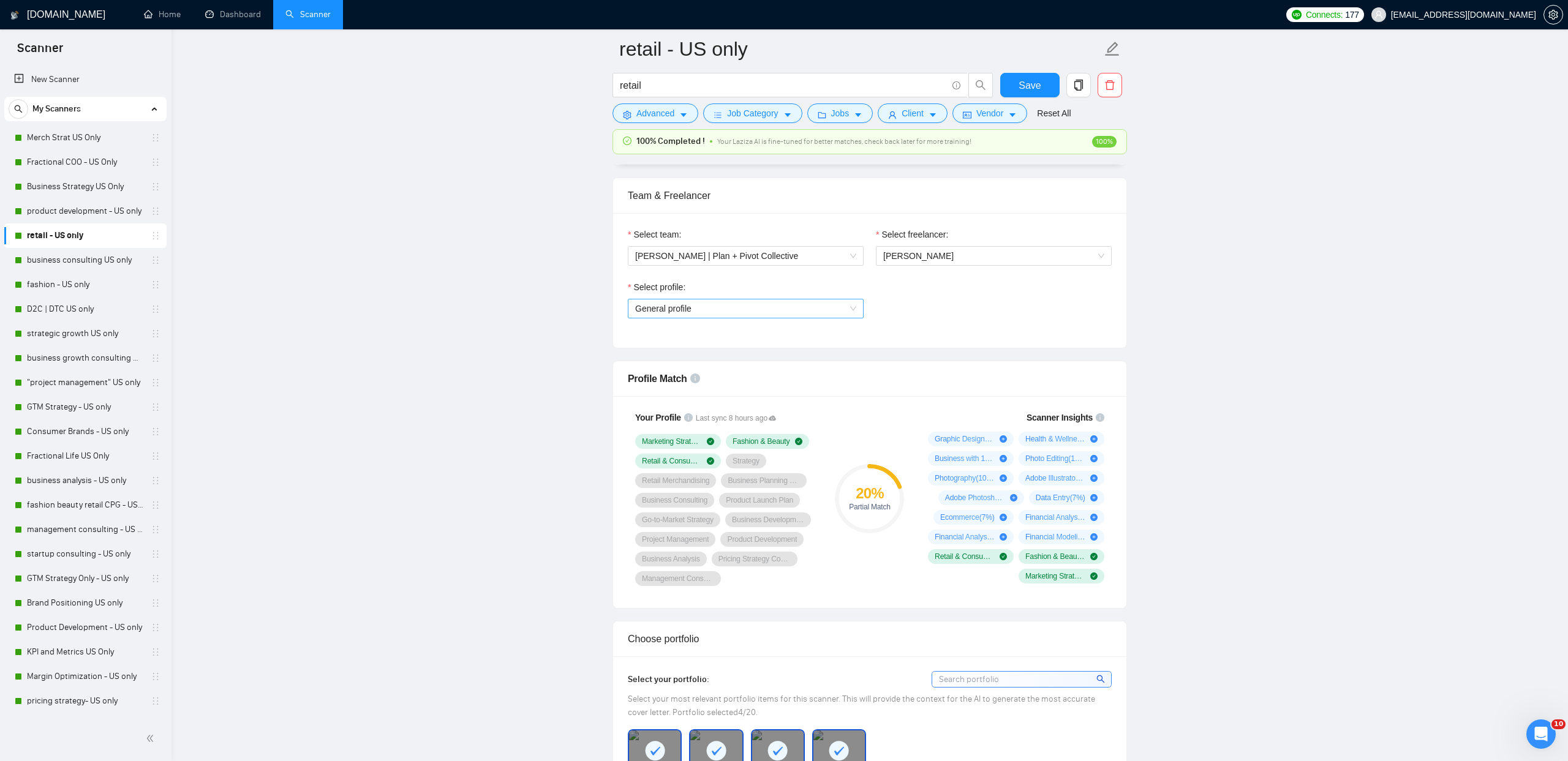
click at [775, 314] on span "General profile" at bounding box center [746, 309] width 221 height 18
click at [748, 350] on div "Management Consulting" at bounding box center [746, 352] width 221 height 14
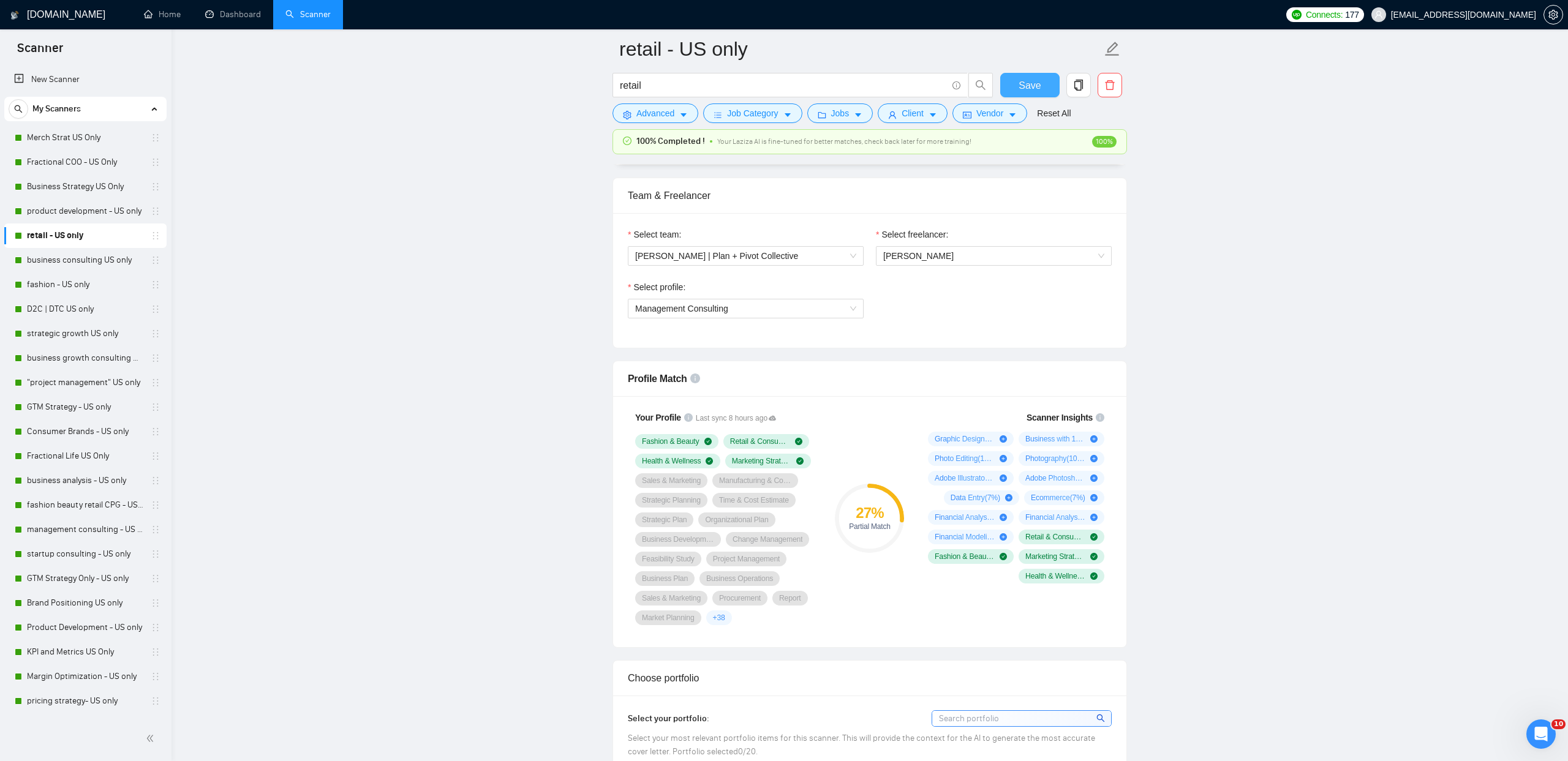
drag, startPoint x: 1033, startPoint y: 87, endPoint x: 346, endPoint y: 245, distance: 704.9
click at [1033, 87] on span "Save" at bounding box center [1030, 85] width 22 height 16
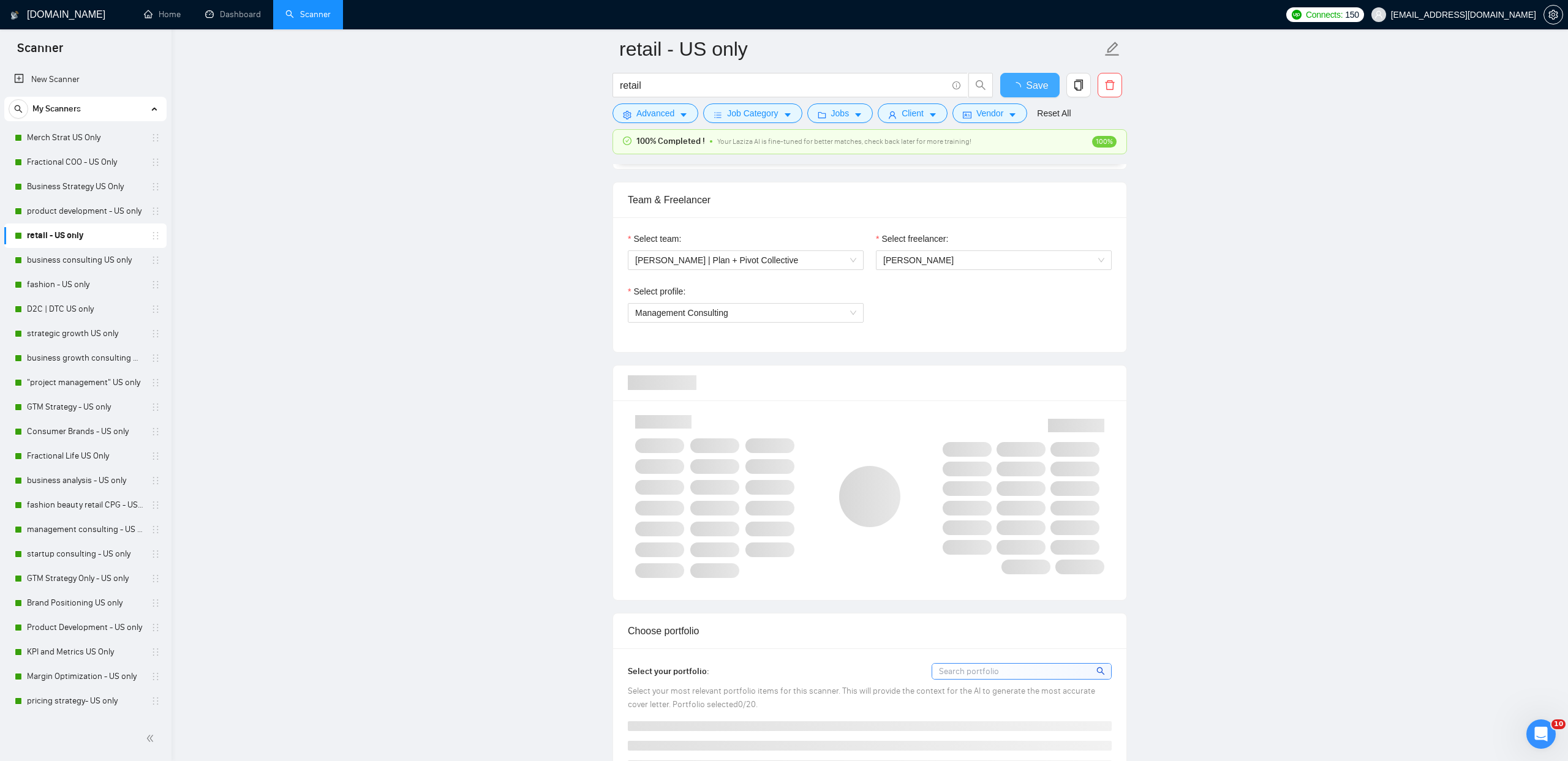
checkbox input "true"
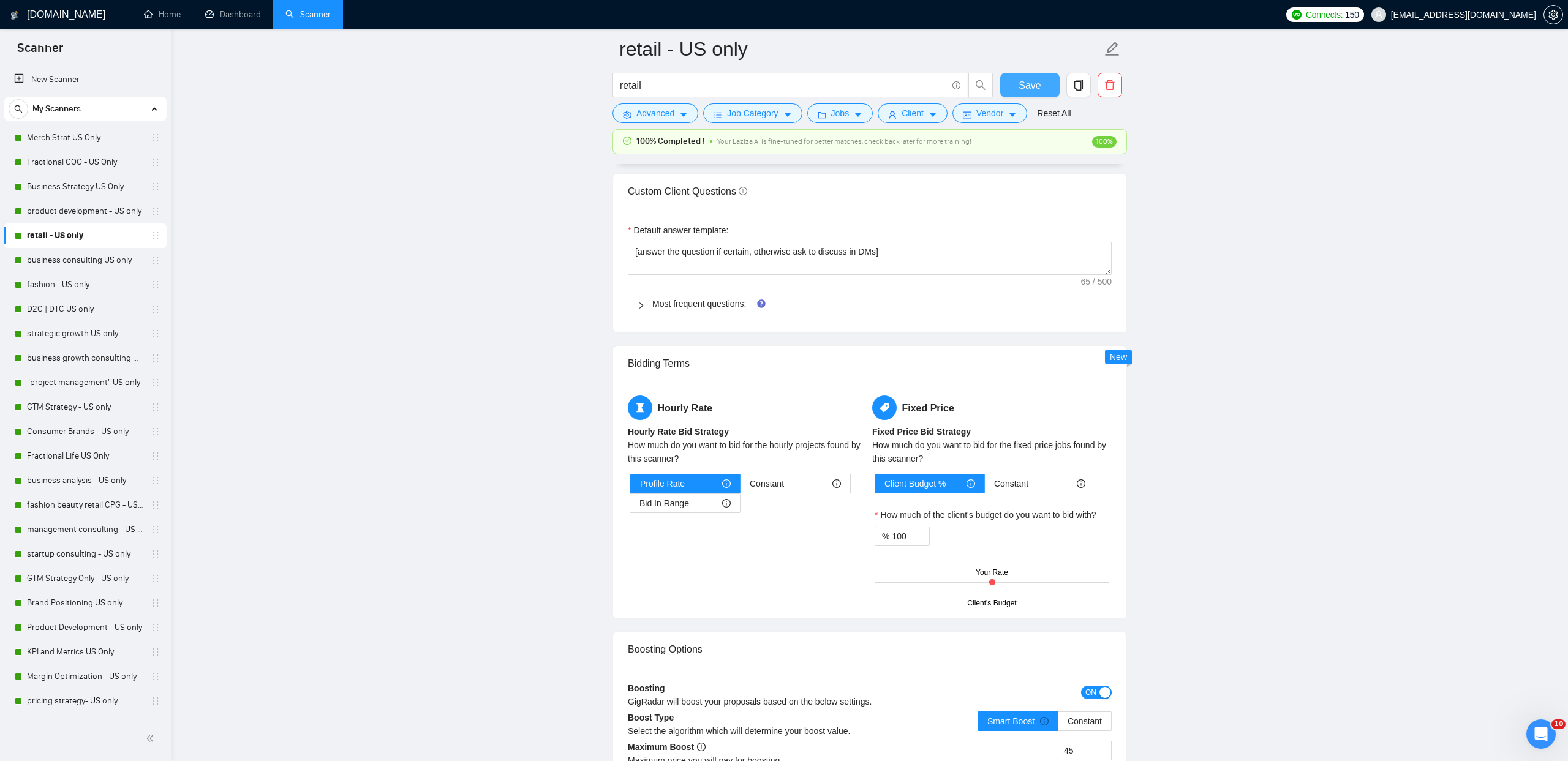
scroll to position [1712, 0]
click at [231, 19] on link "Dashboard" at bounding box center [233, 14] width 55 height 10
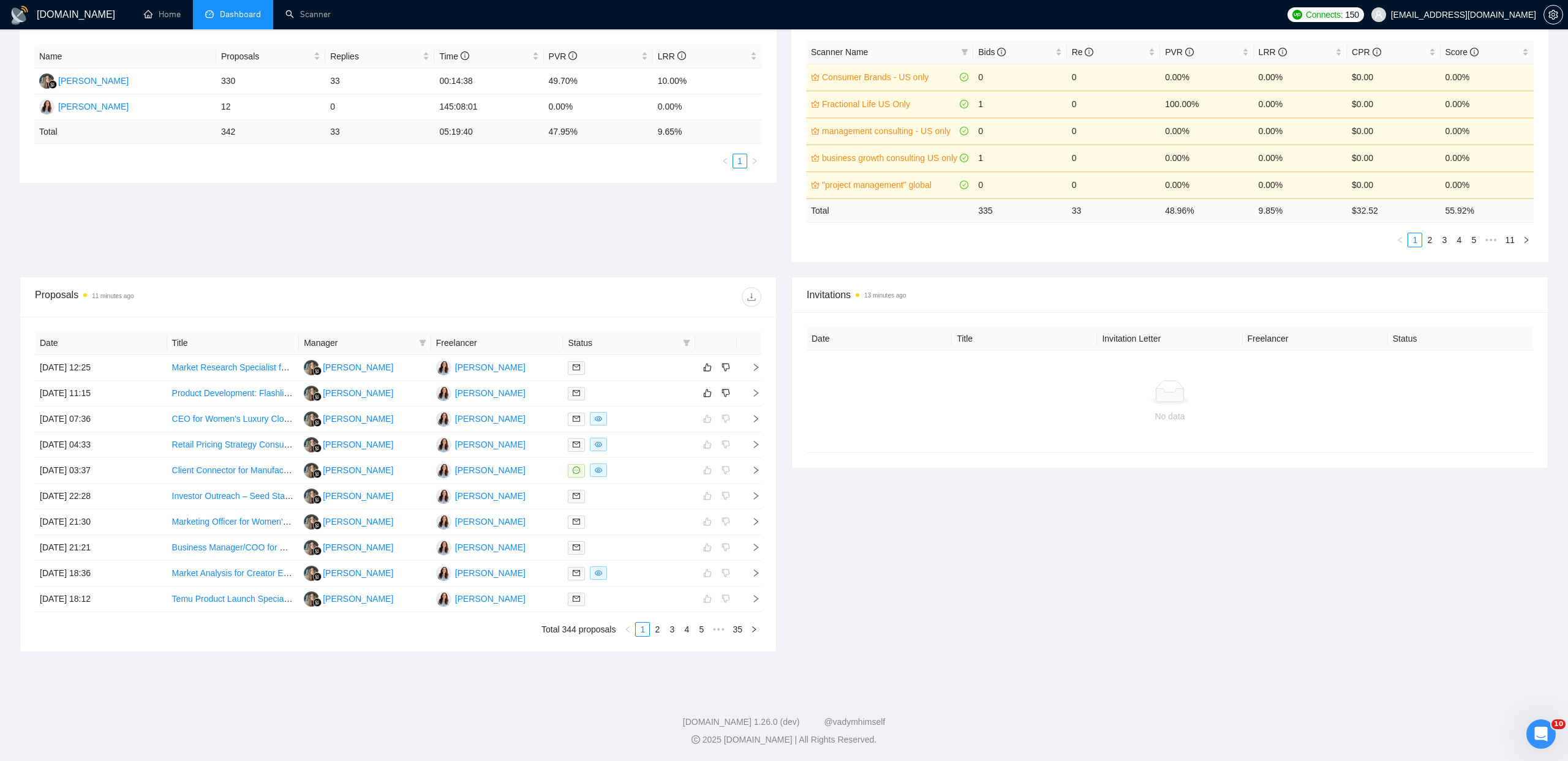
scroll to position [225, 0]
click at [292, 392] on link "Product Development: Flashlight Keychains for Young [DEMOGRAPHIC_DATA] Consumers" at bounding box center [347, 392] width 349 height 10
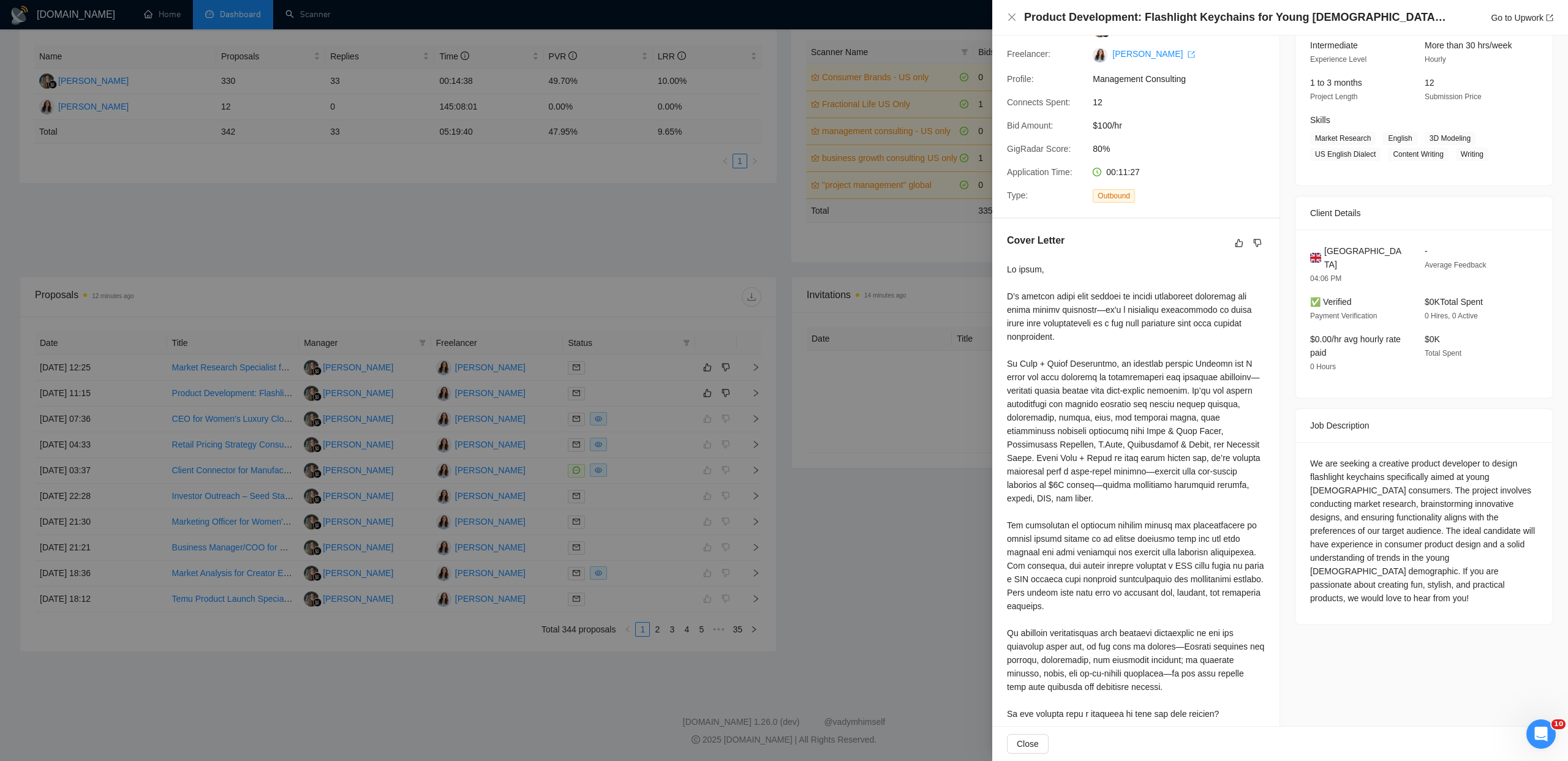
scroll to position [0, 0]
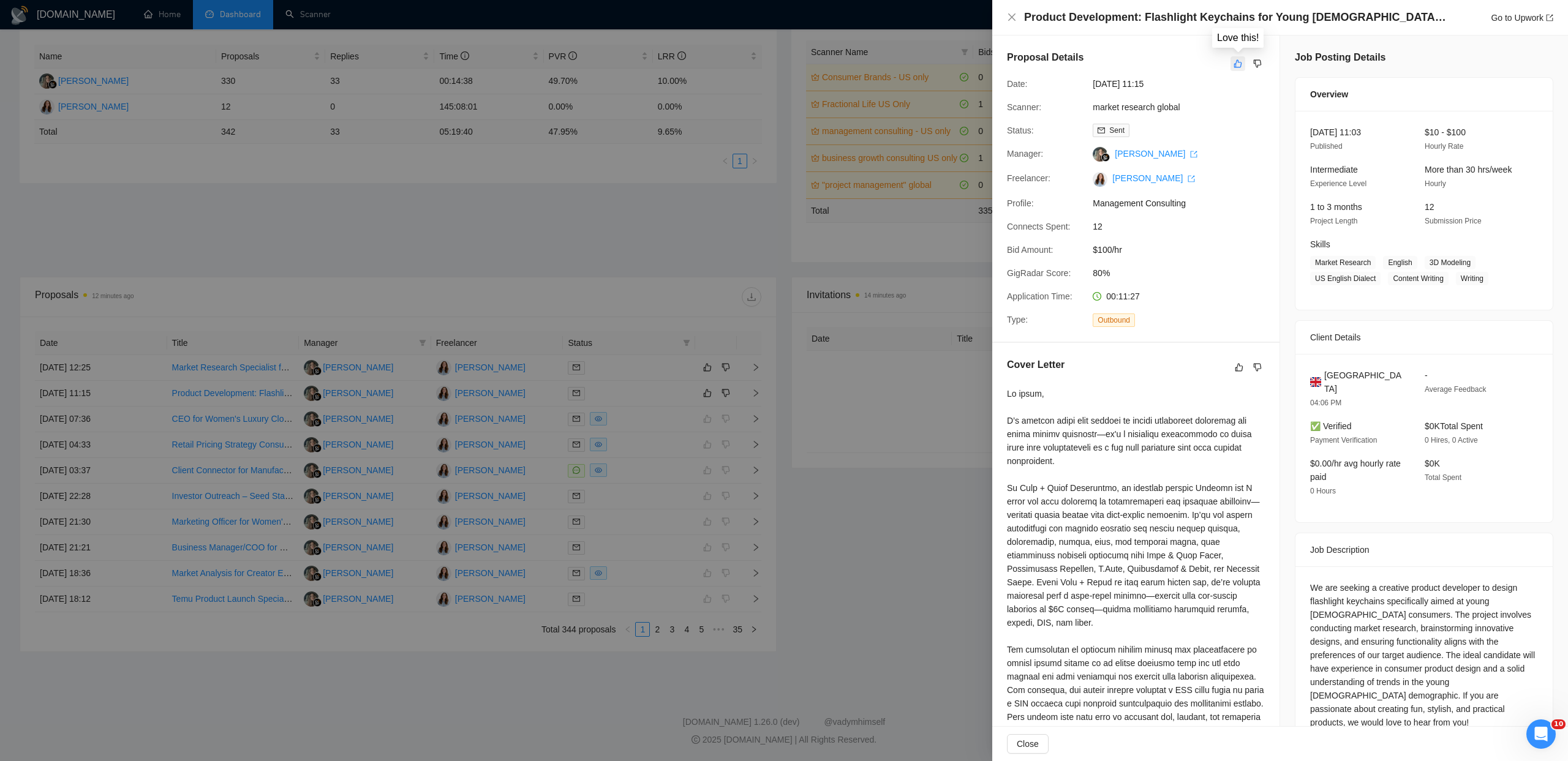
click at [1232, 64] on button "button" at bounding box center [1238, 64] width 15 height 15
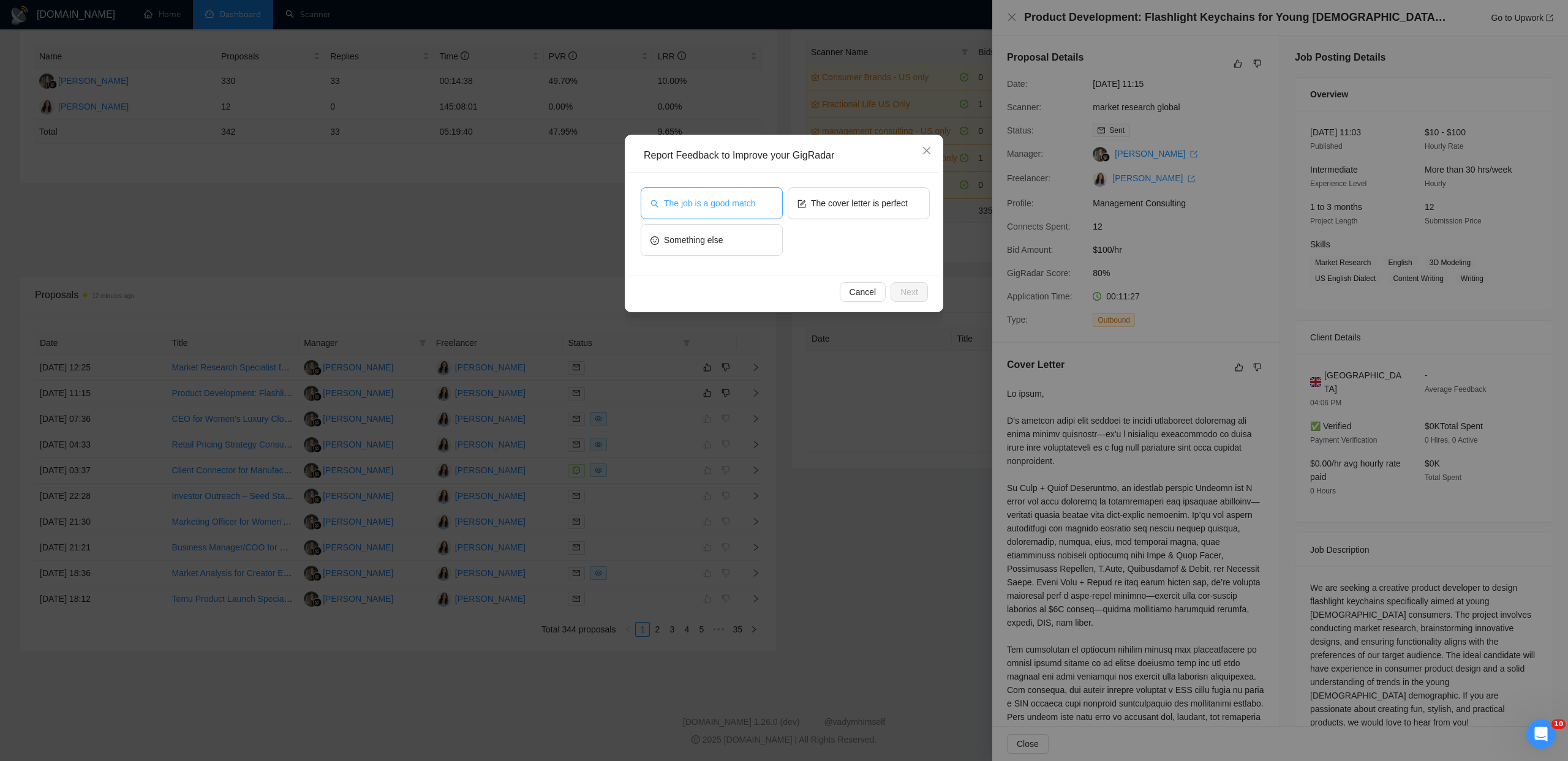
click at [672, 197] on span "The job is a good match" at bounding box center [709, 203] width 91 height 14
click at [910, 291] on span "Next" at bounding box center [909, 292] width 18 height 14
click at [906, 290] on button "Save" at bounding box center [908, 298] width 40 height 19
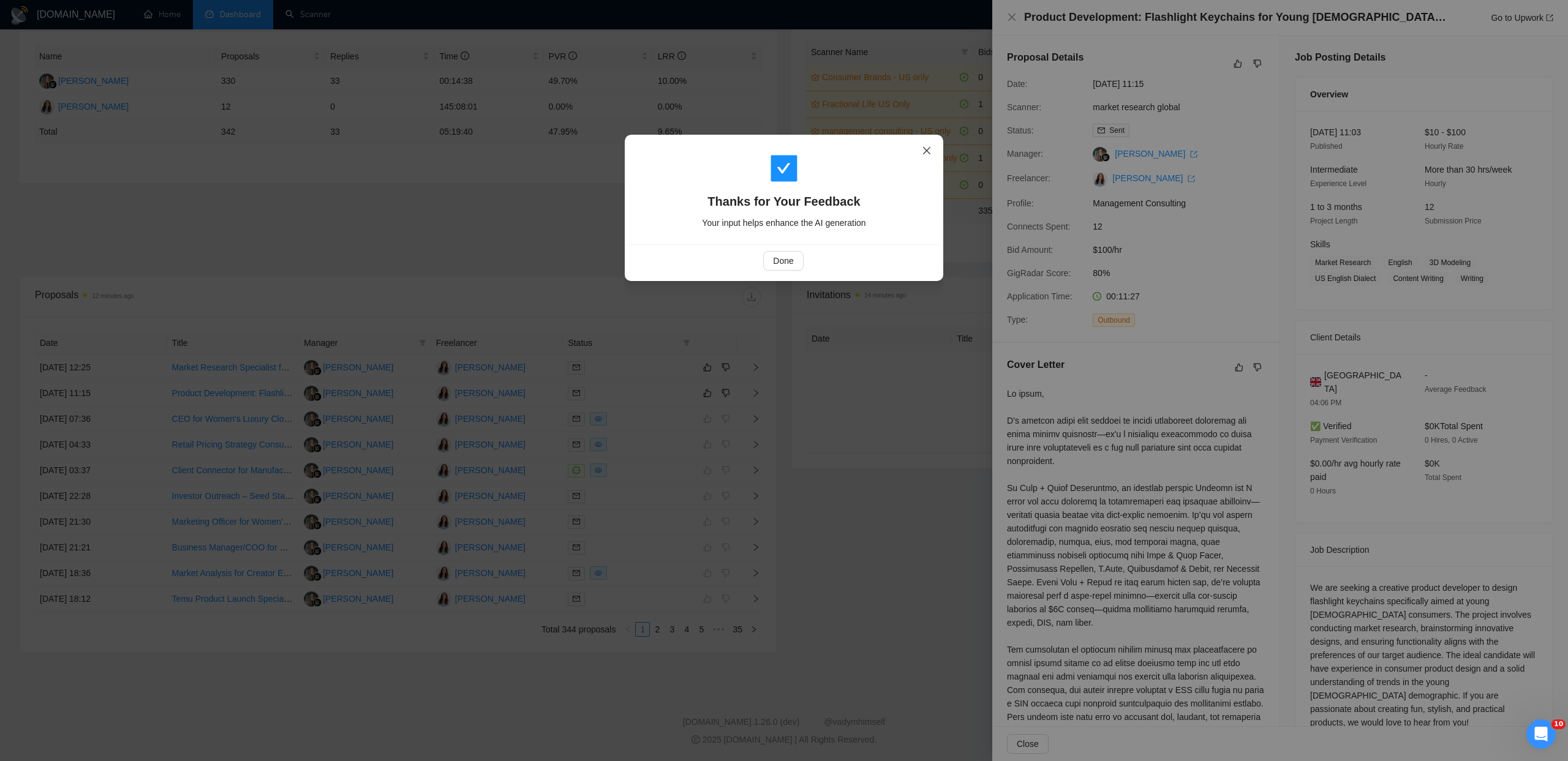
click at [931, 153] on icon "close" at bounding box center [926, 150] width 10 height 10
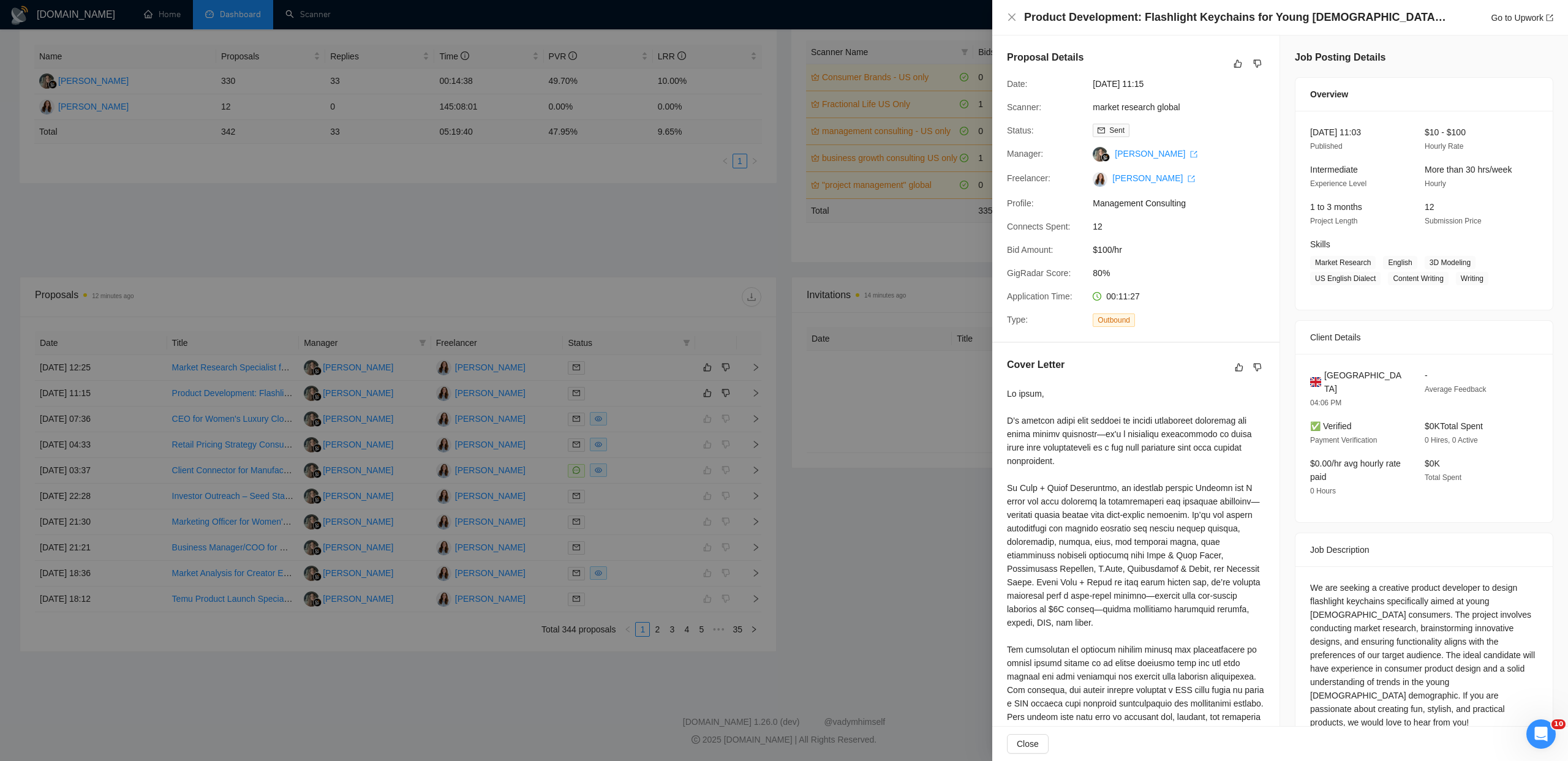
click at [503, 233] on div at bounding box center [784, 380] width 1568 height 761
